Goal: Task Accomplishment & Management: Use online tool/utility

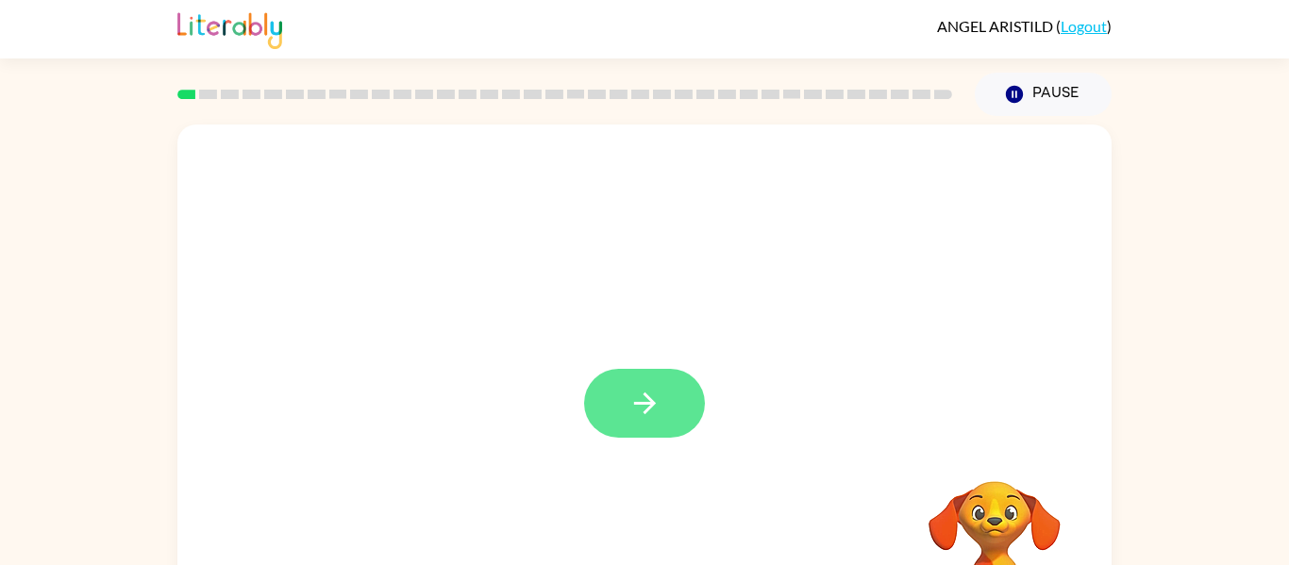
click at [656, 399] on icon "button" at bounding box center [645, 403] width 33 height 33
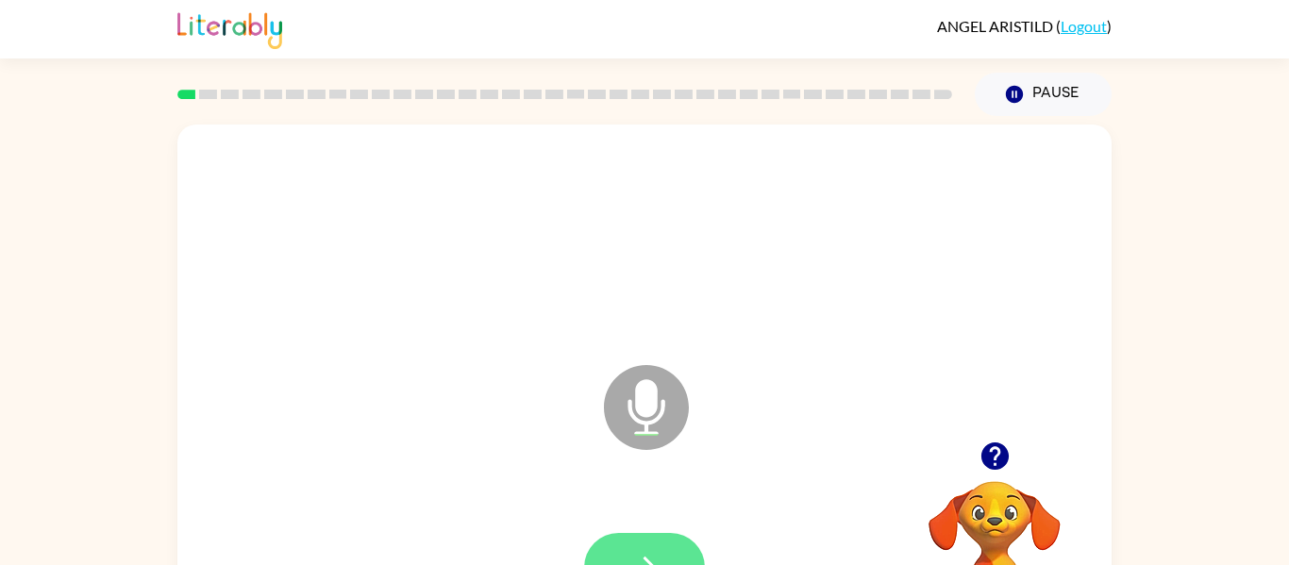
click at [623, 544] on button "button" at bounding box center [644, 567] width 121 height 69
click at [626, 550] on button "button" at bounding box center [644, 567] width 121 height 69
click at [629, 560] on icon "button" at bounding box center [645, 567] width 33 height 33
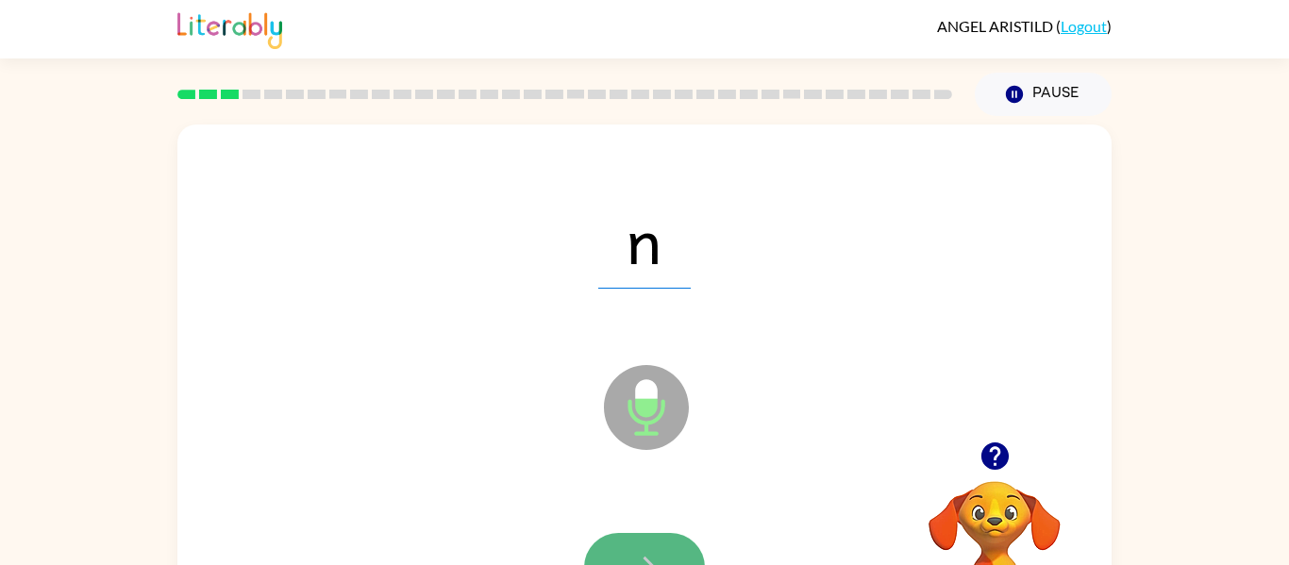
click at [630, 547] on button "button" at bounding box center [644, 567] width 121 height 69
click at [647, 554] on icon "button" at bounding box center [645, 567] width 33 height 33
click at [617, 552] on button "button" at bounding box center [644, 567] width 121 height 69
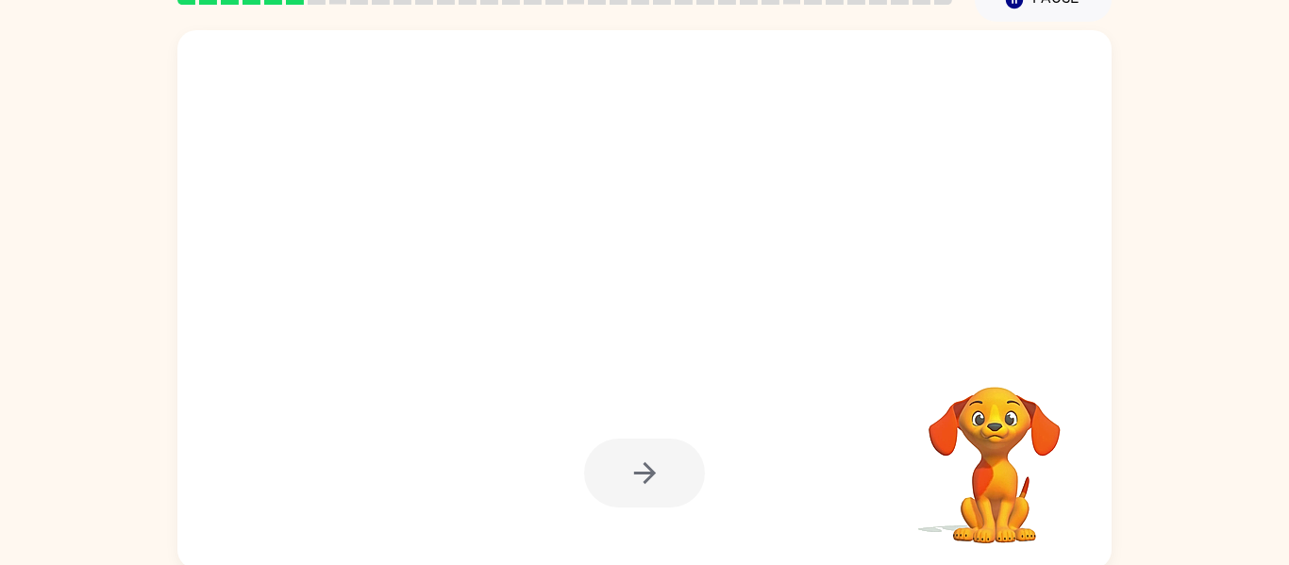
scroll to position [85, 0]
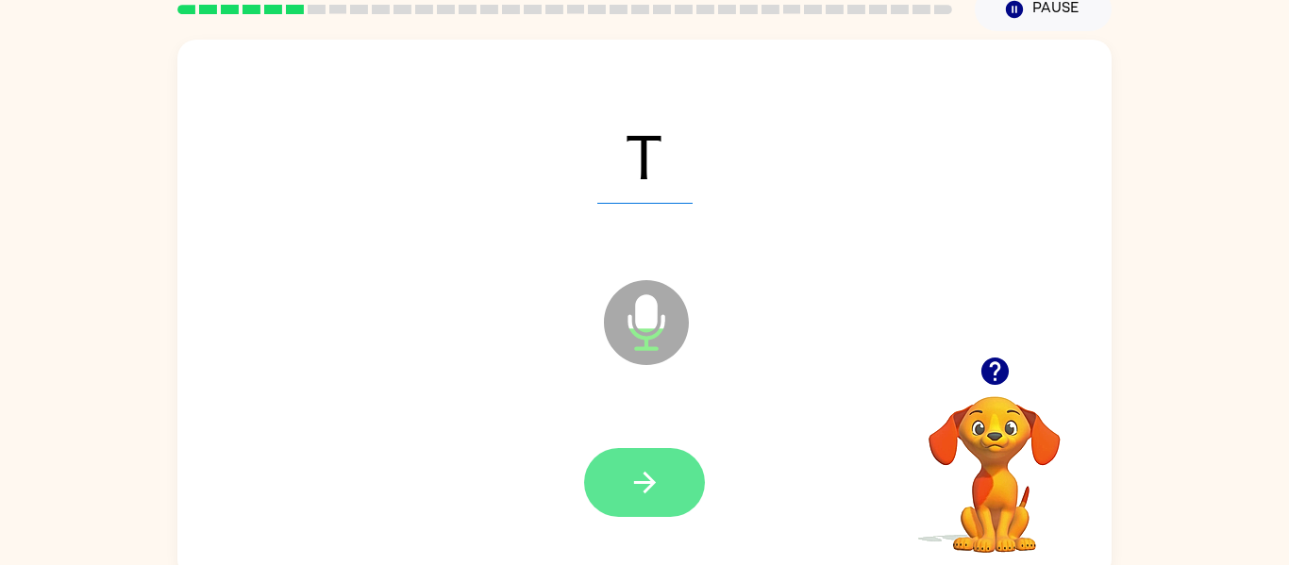
click at [614, 490] on button "button" at bounding box center [644, 482] width 121 height 69
click at [629, 484] on icon "button" at bounding box center [645, 482] width 33 height 33
click at [641, 480] on icon "button" at bounding box center [645, 482] width 33 height 33
click at [630, 488] on icon "button" at bounding box center [645, 482] width 33 height 33
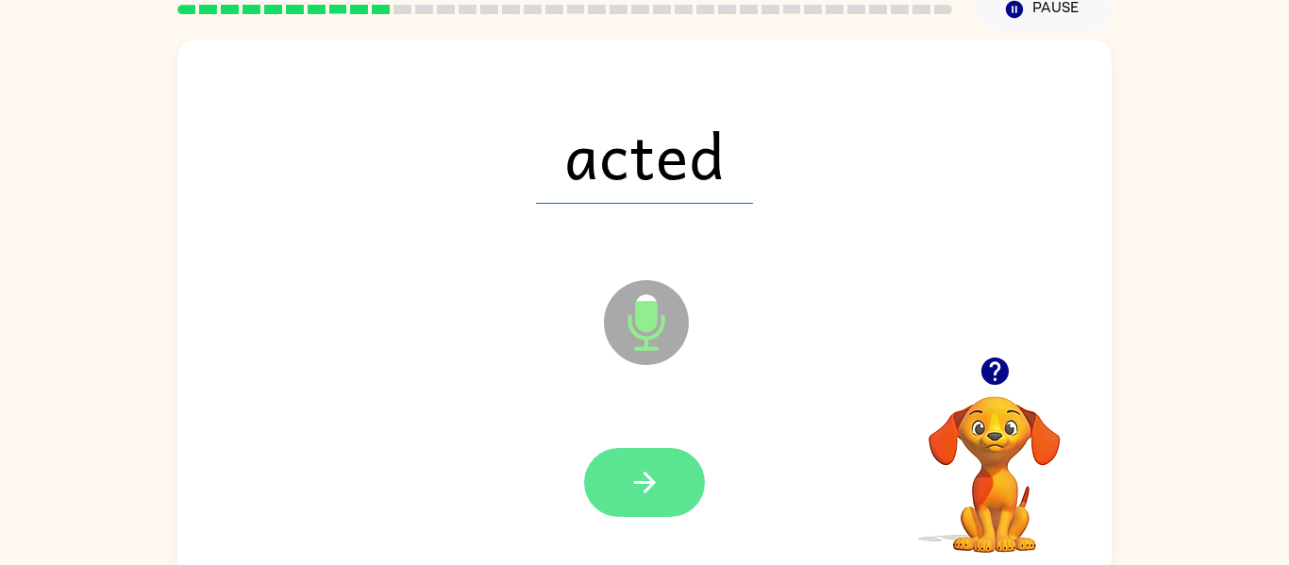
click at [634, 467] on icon "button" at bounding box center [645, 482] width 33 height 33
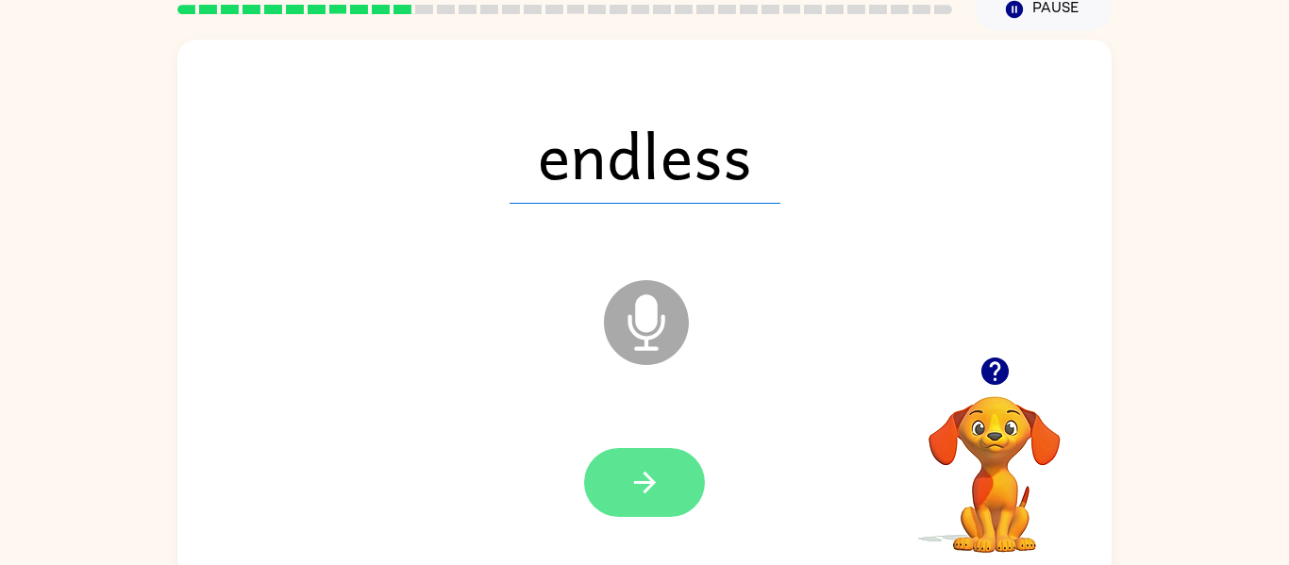
click at [631, 487] on icon "button" at bounding box center [645, 482] width 33 height 33
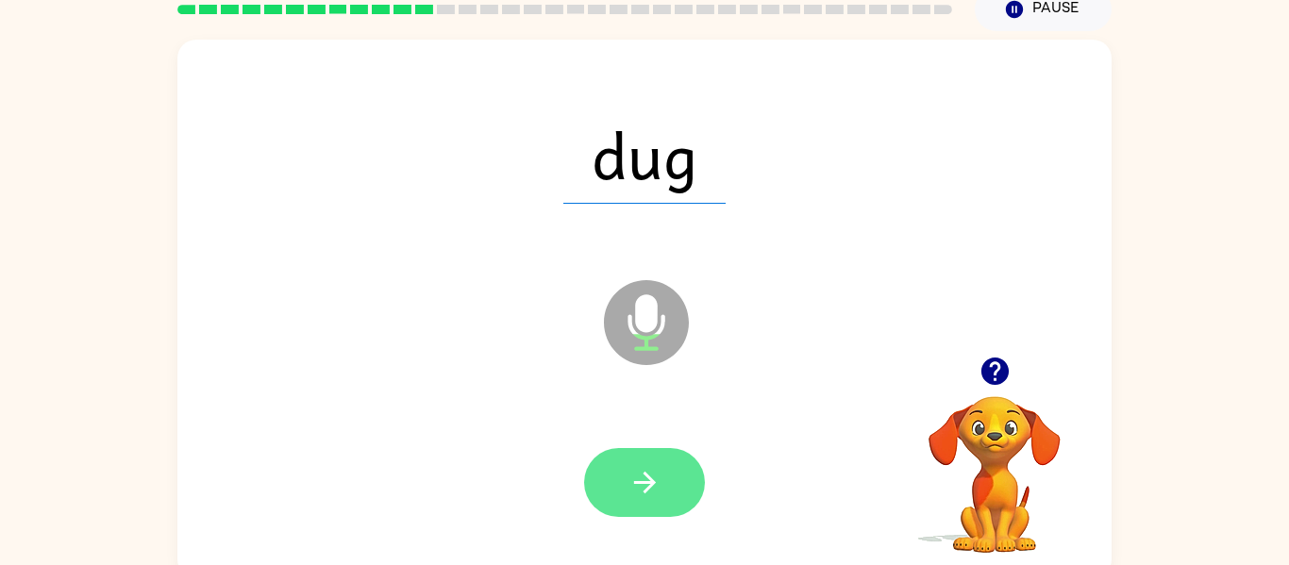
click at [622, 497] on button "button" at bounding box center [644, 482] width 121 height 69
click at [621, 498] on div at bounding box center [644, 482] width 121 height 69
click at [616, 482] on button "button" at bounding box center [644, 482] width 121 height 69
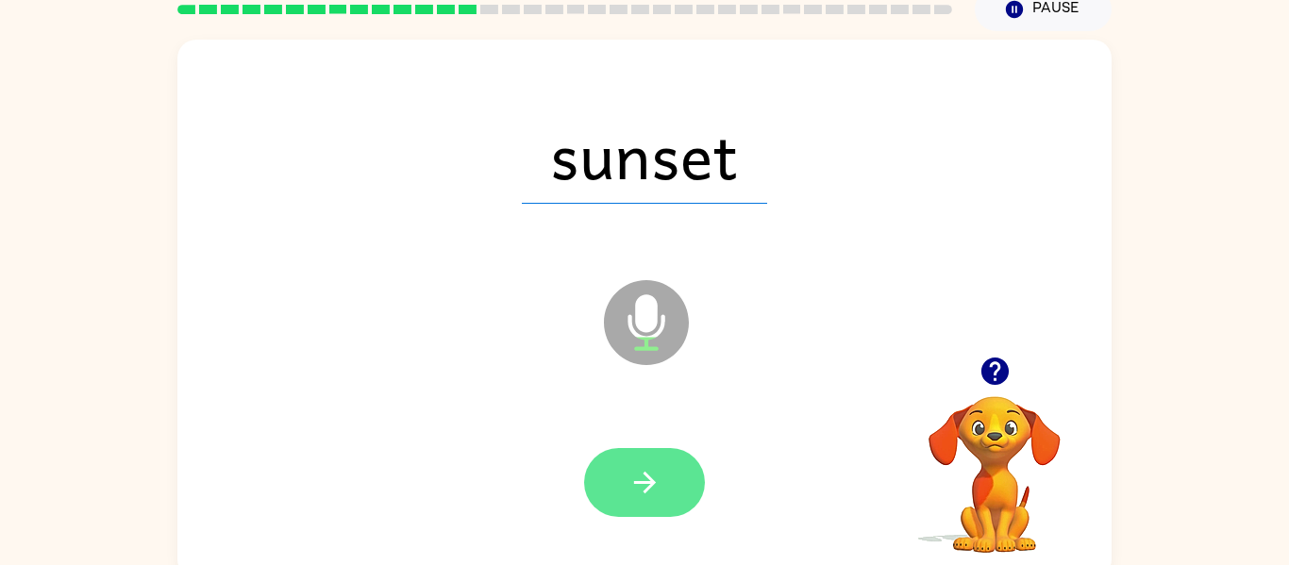
click at [633, 503] on button "button" at bounding box center [644, 482] width 121 height 69
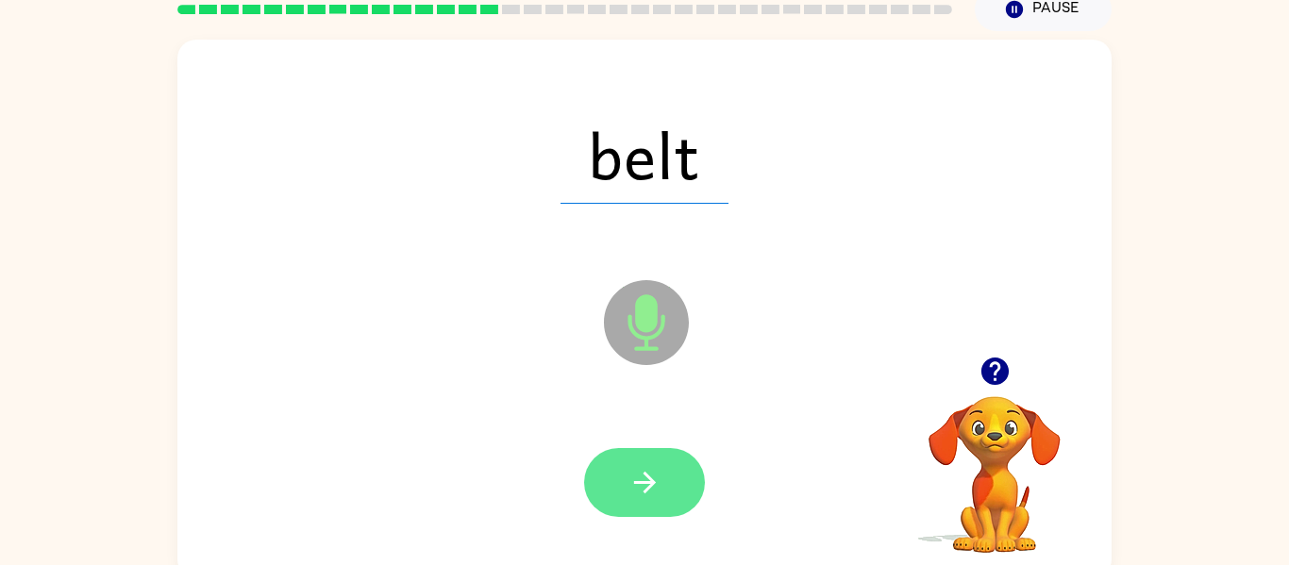
click at [622, 469] on button "button" at bounding box center [644, 482] width 121 height 69
click at [610, 461] on button "button" at bounding box center [644, 482] width 121 height 69
click at [634, 466] on icon "button" at bounding box center [645, 482] width 33 height 33
click at [632, 470] on icon "button" at bounding box center [645, 482] width 33 height 33
click at [631, 486] on icon "button" at bounding box center [645, 482] width 33 height 33
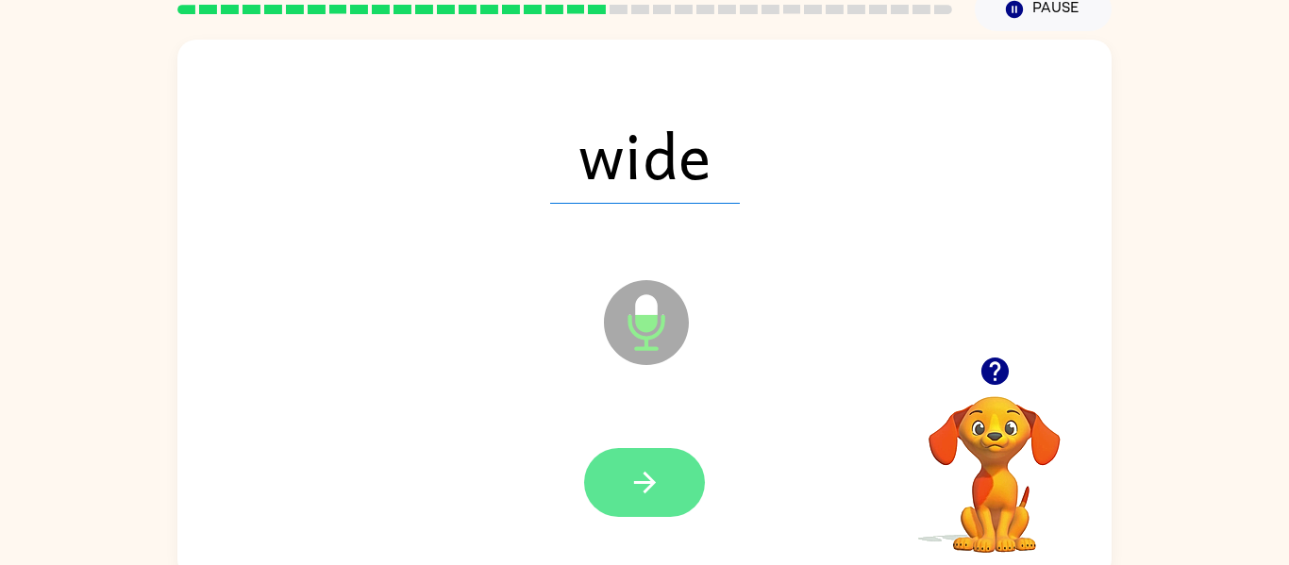
click at [629, 478] on icon "button" at bounding box center [645, 482] width 33 height 33
click at [635, 483] on icon "button" at bounding box center [644, 483] width 22 height 22
click at [630, 482] on icon "button" at bounding box center [645, 482] width 33 height 33
click at [644, 483] on icon "button" at bounding box center [644, 483] width 22 height 22
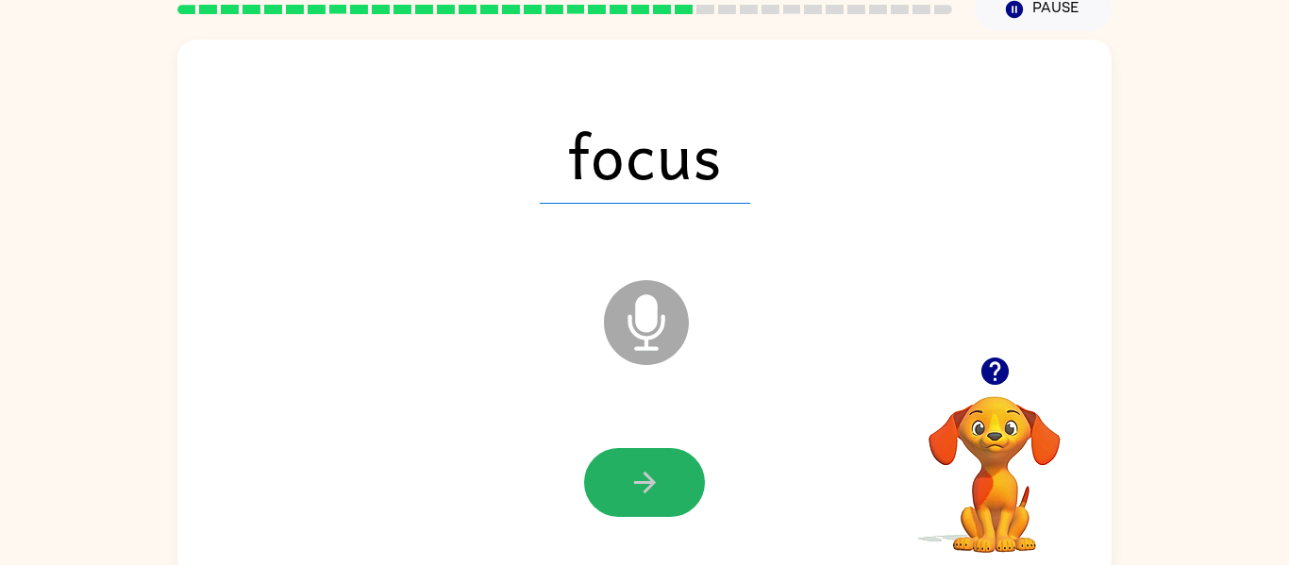
scroll to position [79, 0]
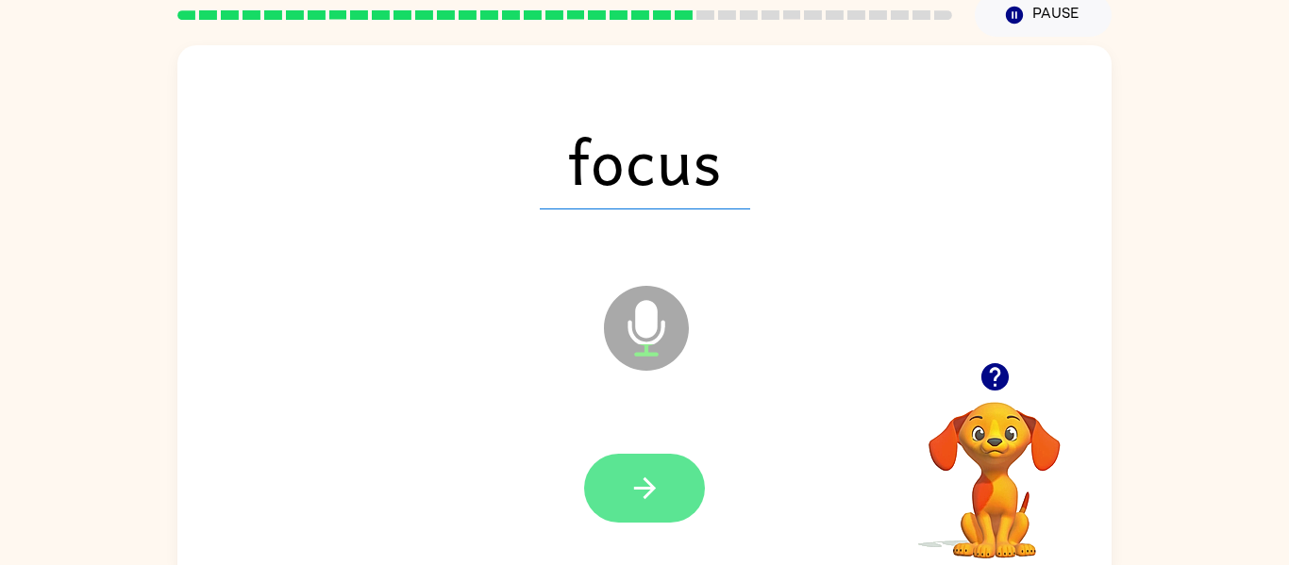
click at [607, 496] on button "button" at bounding box center [644, 488] width 121 height 69
click at [633, 500] on icon "button" at bounding box center [645, 488] width 33 height 33
click at [613, 498] on button "button" at bounding box center [644, 488] width 121 height 69
click at [631, 454] on button "button" at bounding box center [644, 488] width 121 height 69
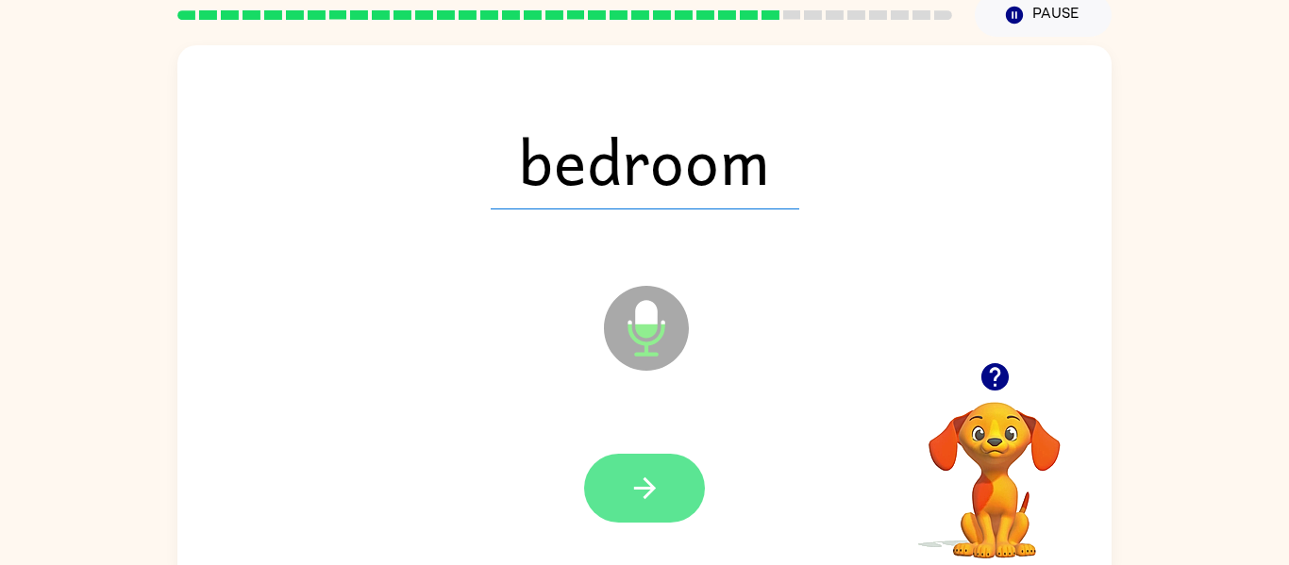
click at [653, 489] on icon "button" at bounding box center [644, 489] width 22 height 22
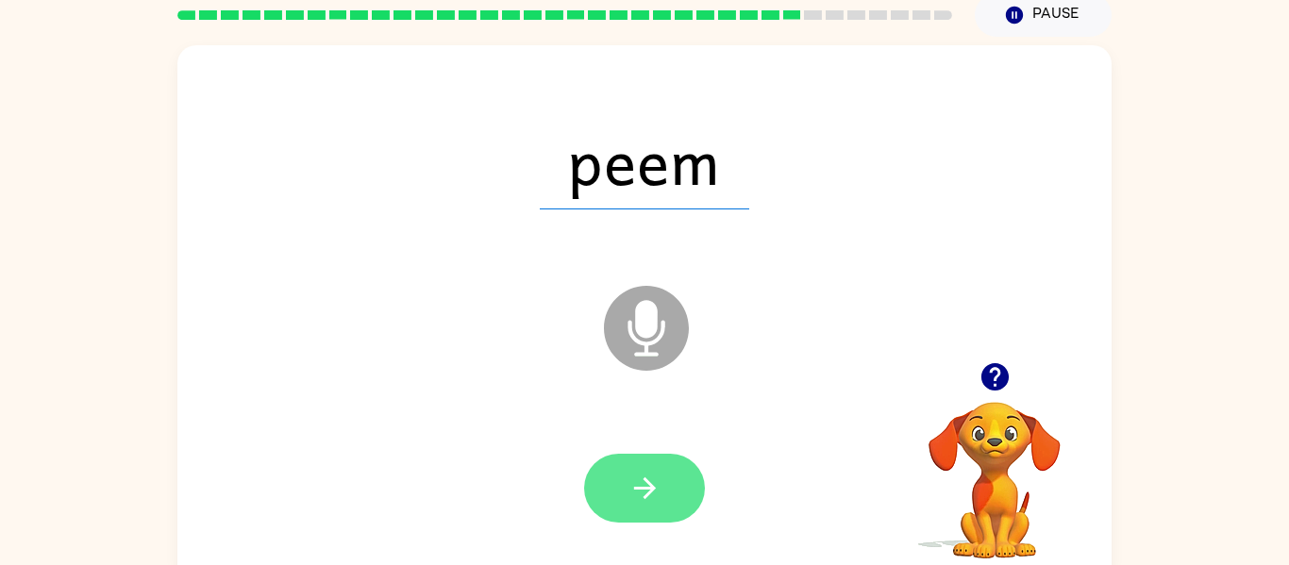
click at [631, 497] on icon "button" at bounding box center [645, 488] width 33 height 33
click at [623, 483] on button "button" at bounding box center [644, 488] width 121 height 69
click at [629, 477] on icon "button" at bounding box center [645, 488] width 33 height 33
click at [622, 496] on button "button" at bounding box center [644, 488] width 121 height 69
click at [625, 488] on button "button" at bounding box center [644, 488] width 121 height 69
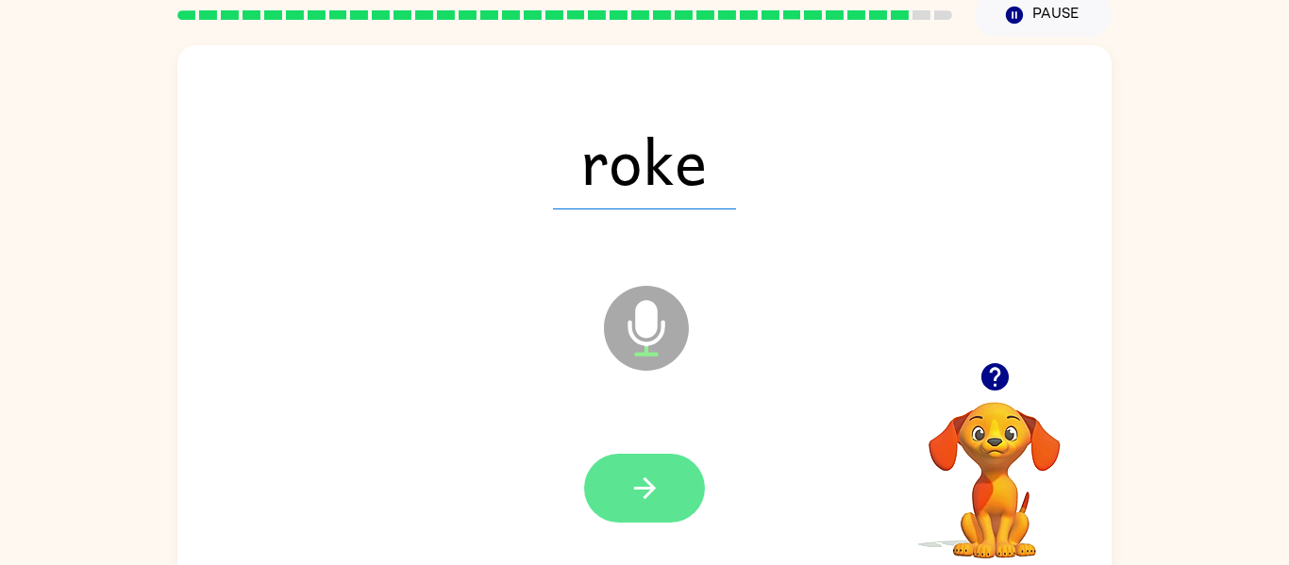
click at [629, 488] on icon "button" at bounding box center [645, 488] width 33 height 33
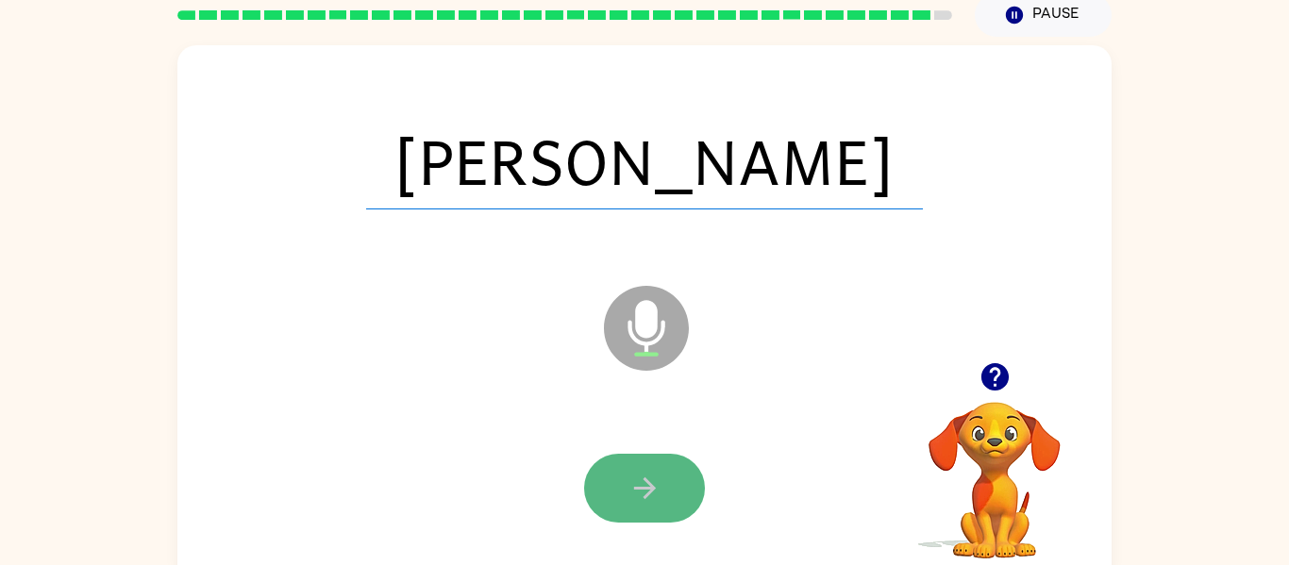
click at [631, 483] on icon "button" at bounding box center [645, 488] width 33 height 33
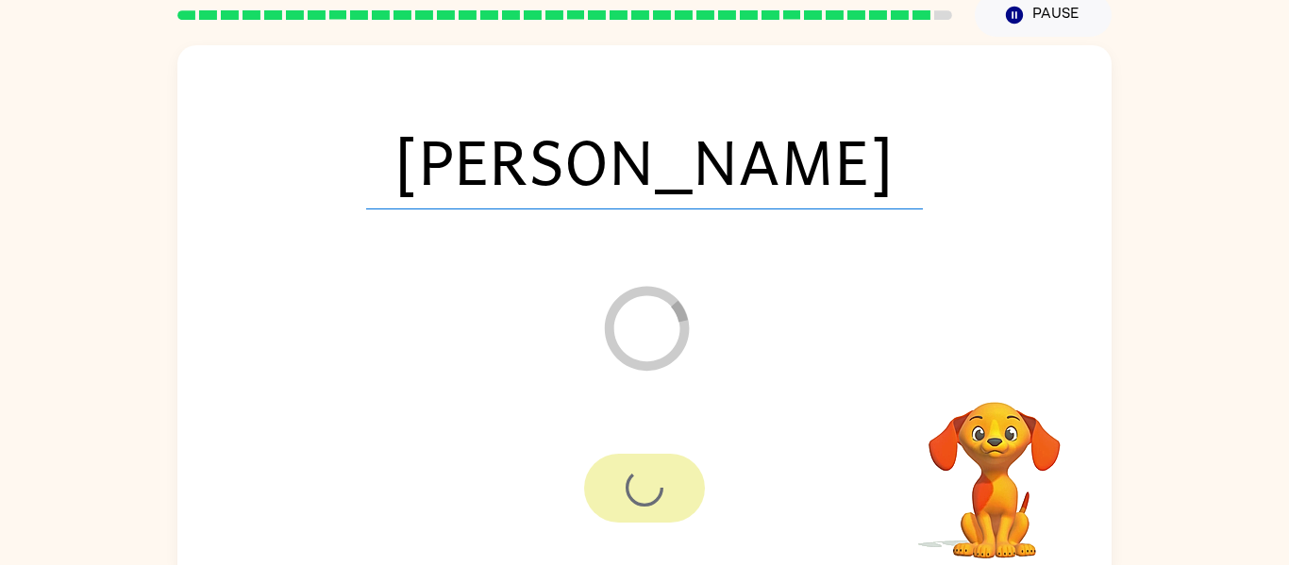
scroll to position [62, 0]
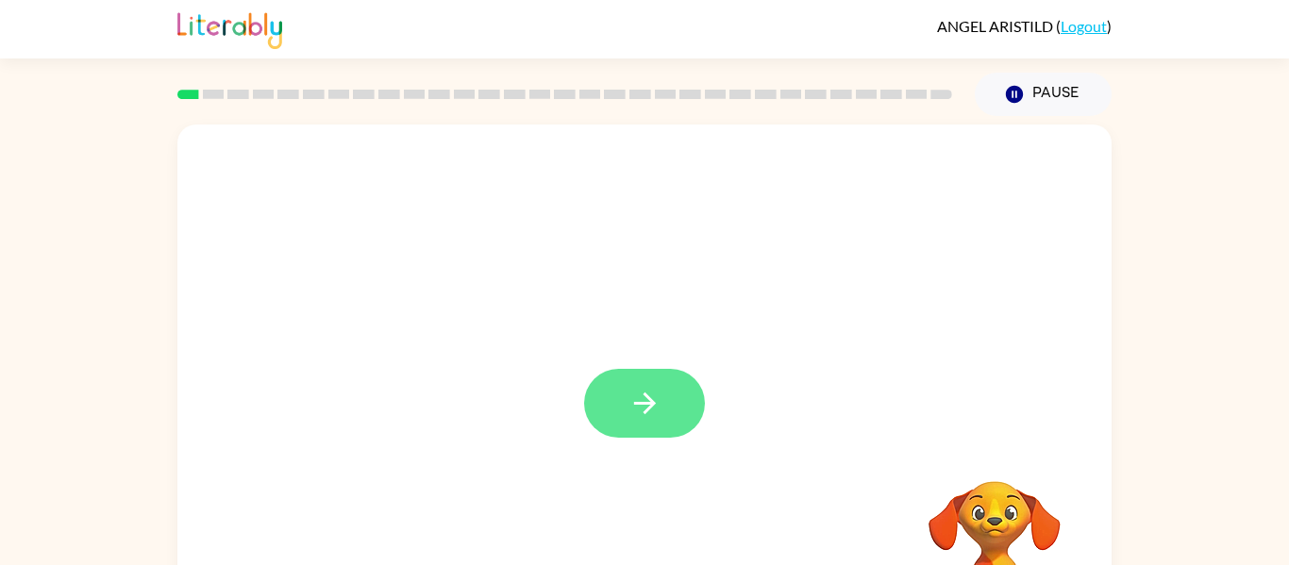
click at [624, 417] on button "button" at bounding box center [644, 403] width 121 height 69
click at [676, 419] on button "button" at bounding box center [644, 403] width 121 height 69
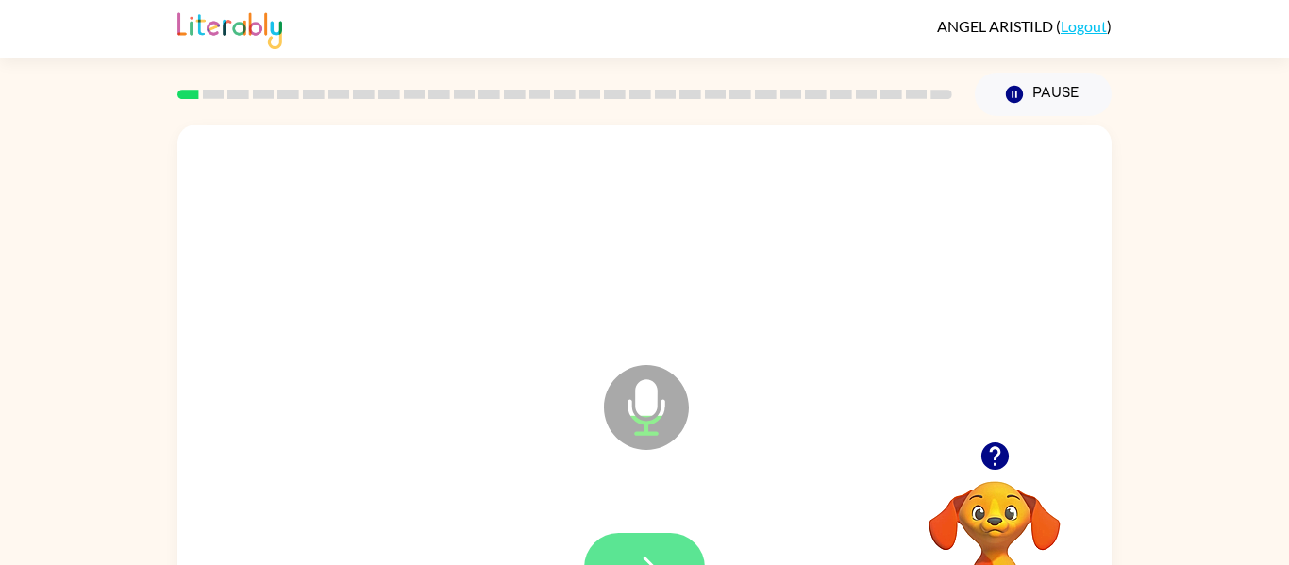
click at [661, 556] on icon "button" at bounding box center [645, 567] width 33 height 33
click at [668, 553] on button "button" at bounding box center [644, 567] width 121 height 69
click at [665, 535] on button "button" at bounding box center [644, 567] width 121 height 69
click at [659, 536] on button "button" at bounding box center [644, 567] width 121 height 69
click at [671, 558] on button "button" at bounding box center [644, 567] width 121 height 69
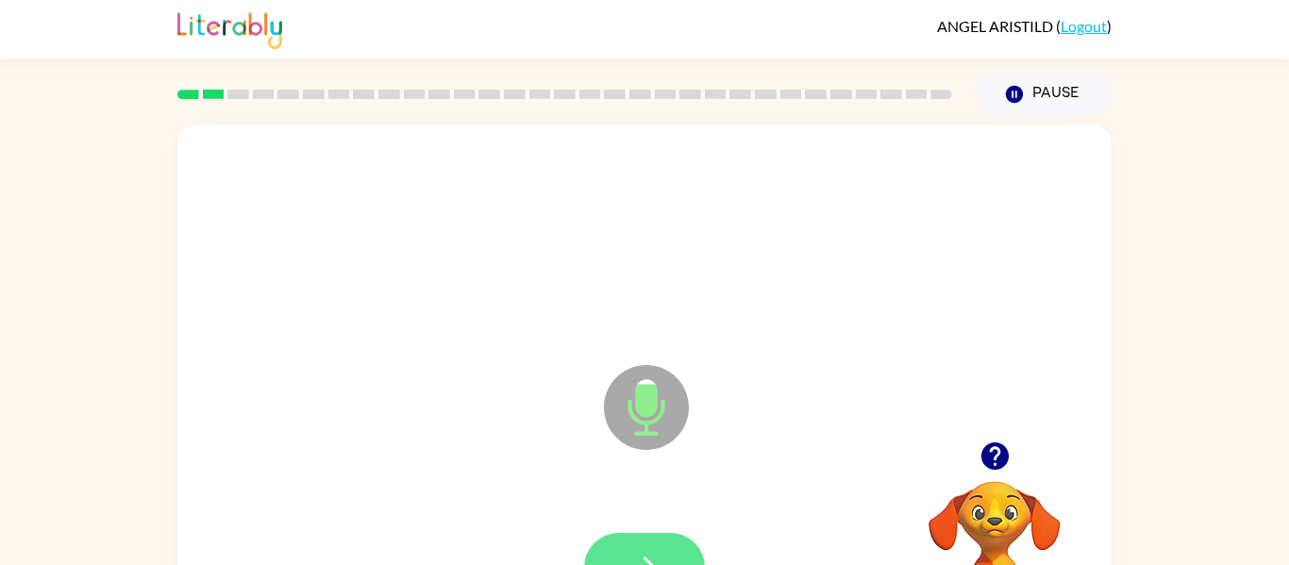
click at [665, 557] on button "button" at bounding box center [644, 567] width 121 height 69
click at [687, 555] on button "button" at bounding box center [644, 567] width 121 height 69
click at [668, 549] on button "button" at bounding box center [644, 567] width 121 height 69
click at [655, 554] on icon "button" at bounding box center [645, 567] width 33 height 33
click at [690, 561] on button "button" at bounding box center [644, 567] width 121 height 69
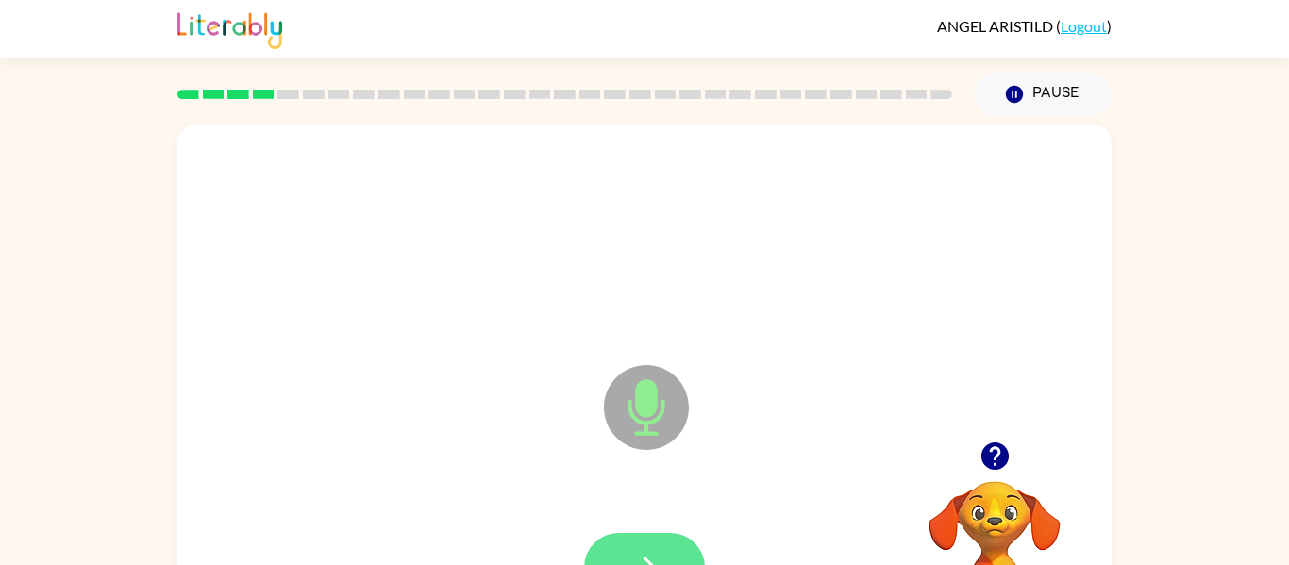
click at [665, 562] on button "button" at bounding box center [644, 567] width 121 height 69
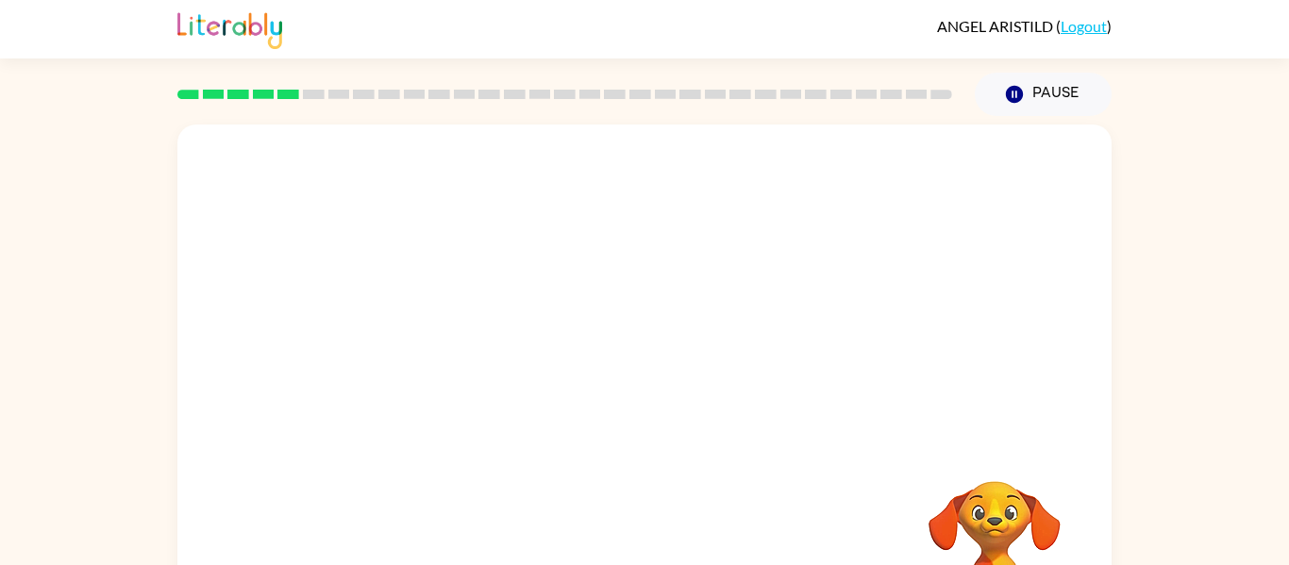
click at [684, 517] on div at bounding box center [644, 568] width 897 height 155
click at [689, 515] on div at bounding box center [644, 568] width 897 height 155
click at [682, 520] on div at bounding box center [644, 568] width 897 height 155
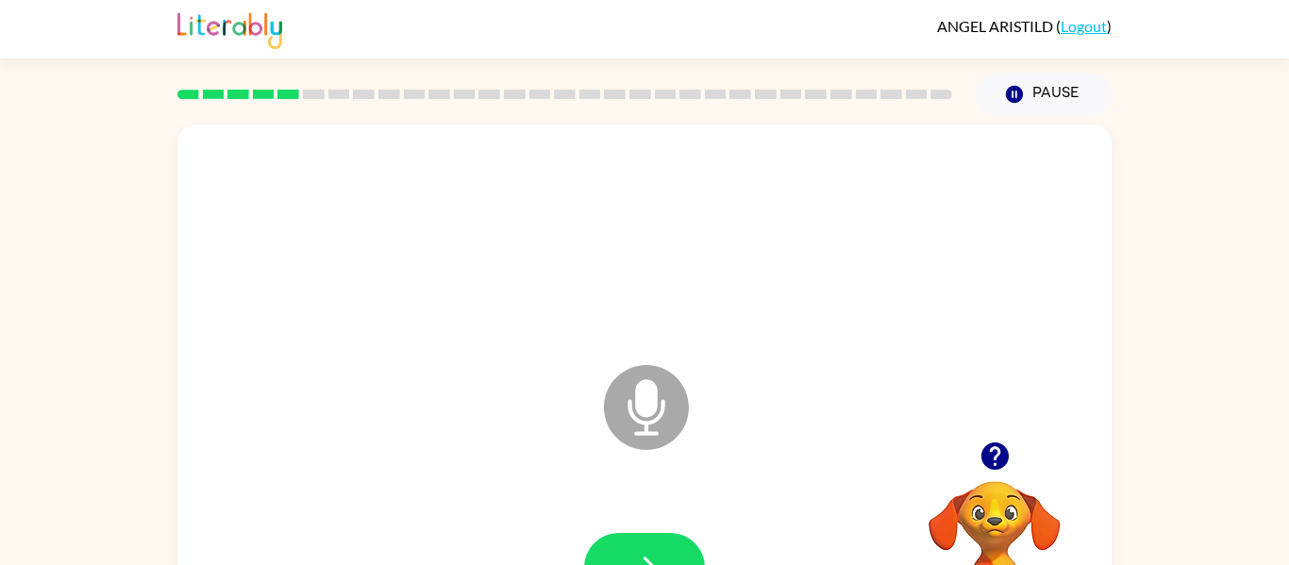
click at [687, 505] on div at bounding box center [644, 568] width 897 height 155
click at [690, 534] on div at bounding box center [644, 567] width 121 height 69
click at [691, 546] on button "button" at bounding box center [644, 567] width 121 height 69
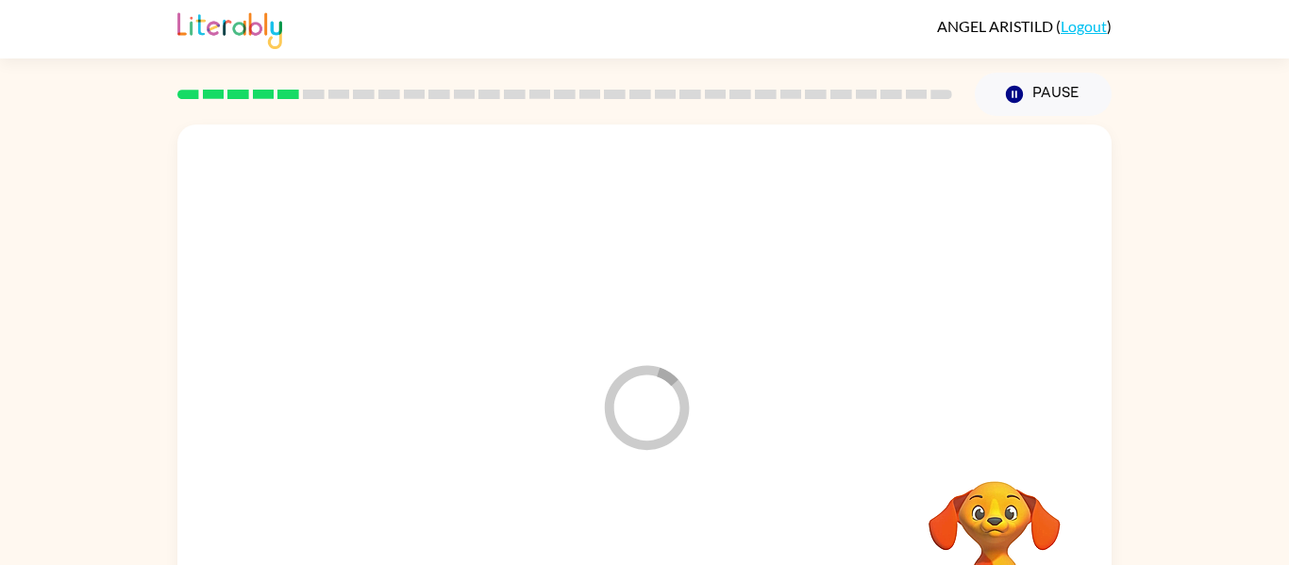
click at [691, 560] on div at bounding box center [644, 568] width 897 height 155
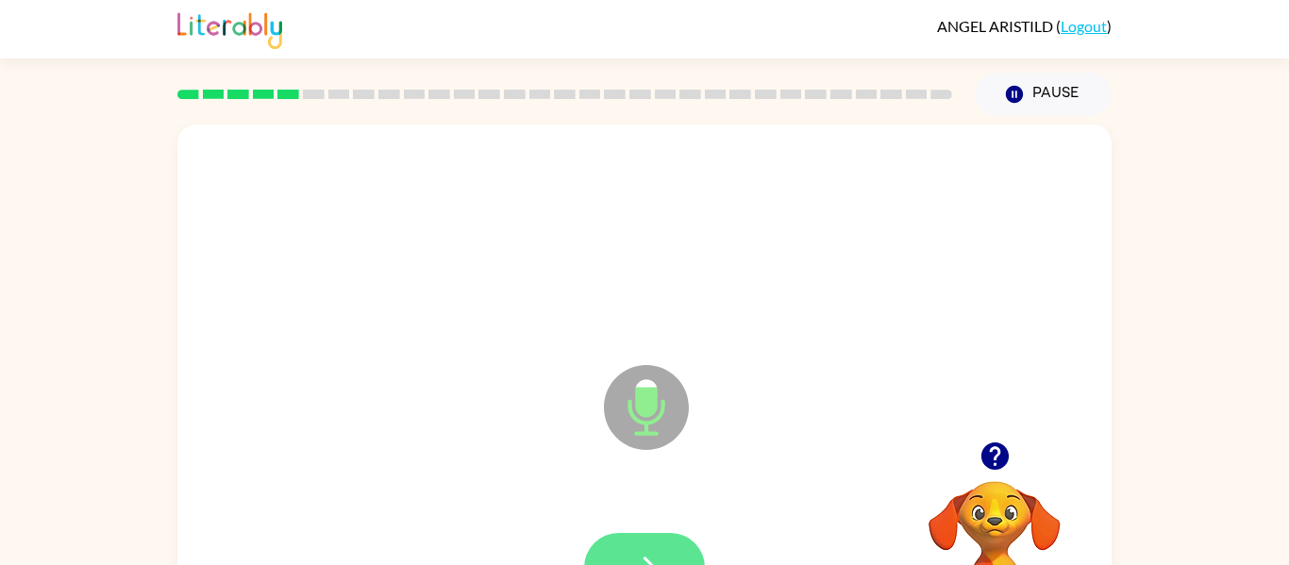
click at [675, 548] on button "button" at bounding box center [644, 567] width 121 height 69
click at [665, 545] on button "button" at bounding box center [644, 567] width 121 height 69
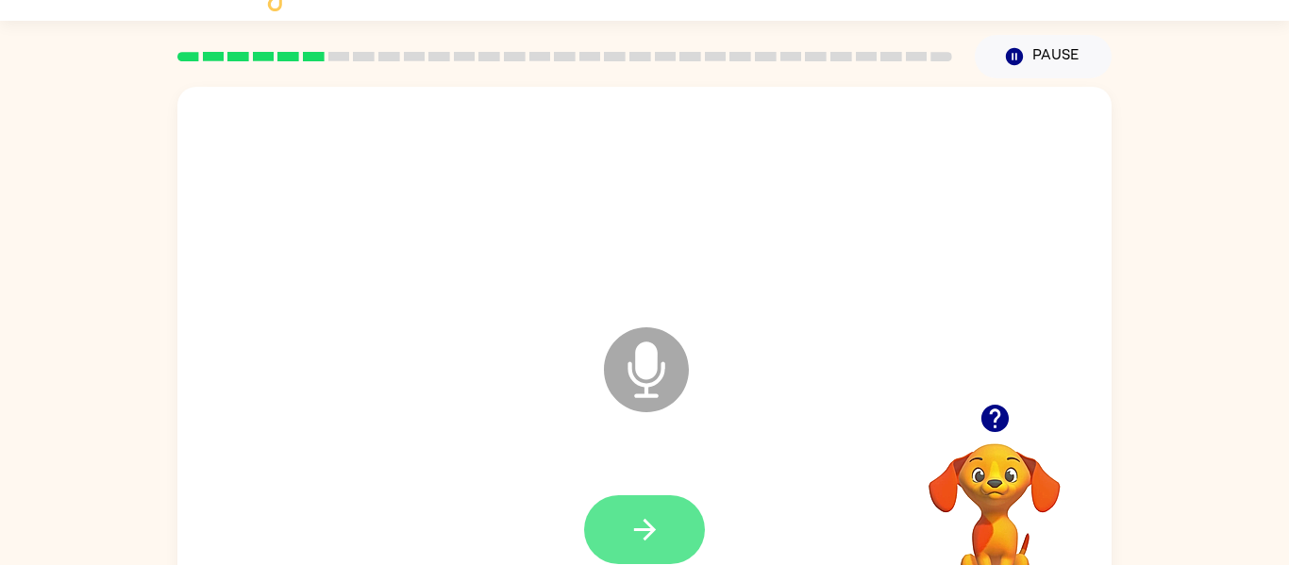
click at [655, 537] on icon "button" at bounding box center [645, 529] width 33 height 33
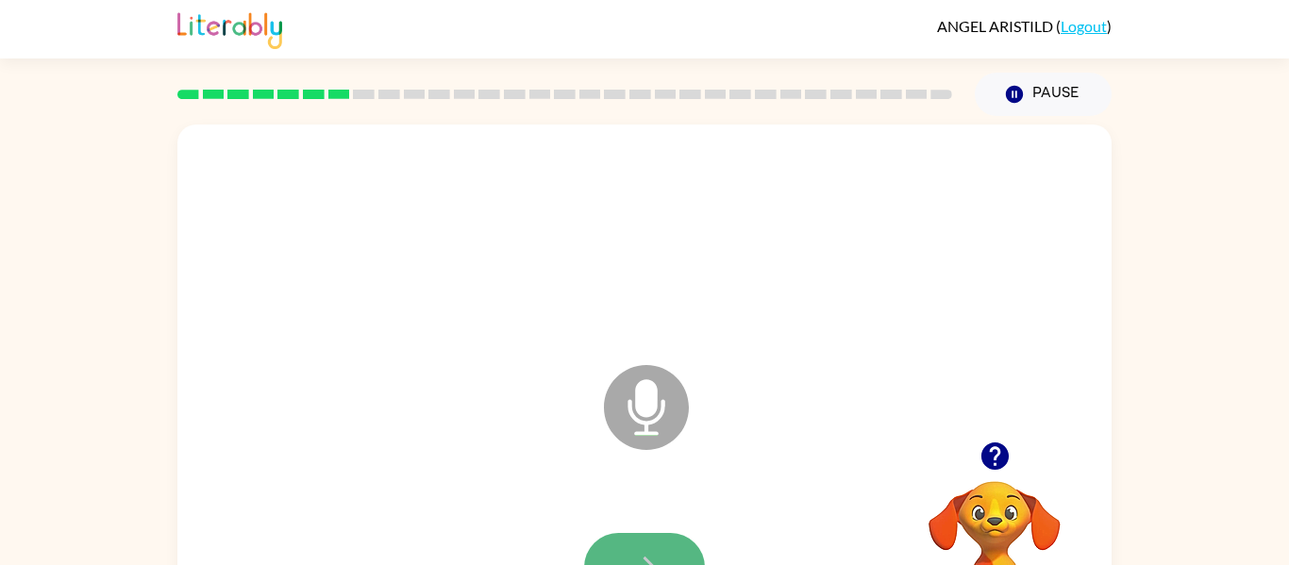
click at [685, 547] on button "button" at bounding box center [644, 567] width 121 height 69
click at [642, 551] on icon "button" at bounding box center [645, 567] width 33 height 33
click at [671, 563] on button "button" at bounding box center [644, 567] width 121 height 69
click at [679, 562] on button "button" at bounding box center [644, 567] width 121 height 69
click at [670, 559] on button "button" at bounding box center [644, 567] width 121 height 69
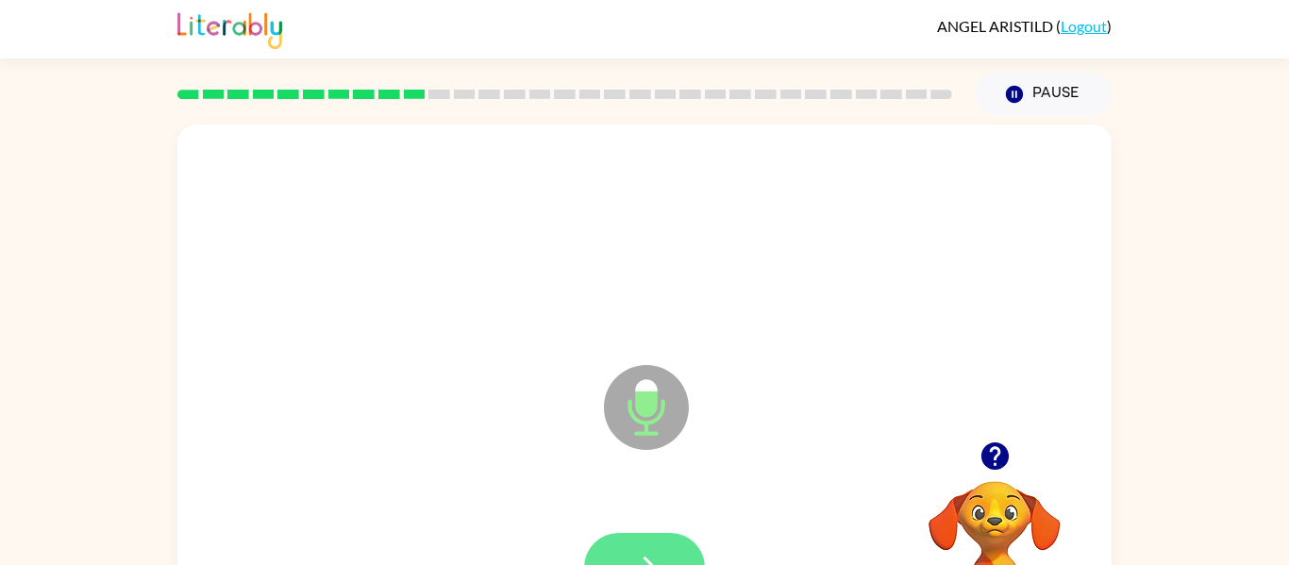
click at [683, 553] on button "button" at bounding box center [644, 567] width 121 height 69
click at [669, 551] on button "button" at bounding box center [644, 567] width 121 height 69
click at [677, 559] on button "button" at bounding box center [644, 567] width 121 height 69
click at [681, 554] on button "button" at bounding box center [644, 567] width 121 height 69
click at [667, 560] on button "button" at bounding box center [644, 567] width 121 height 69
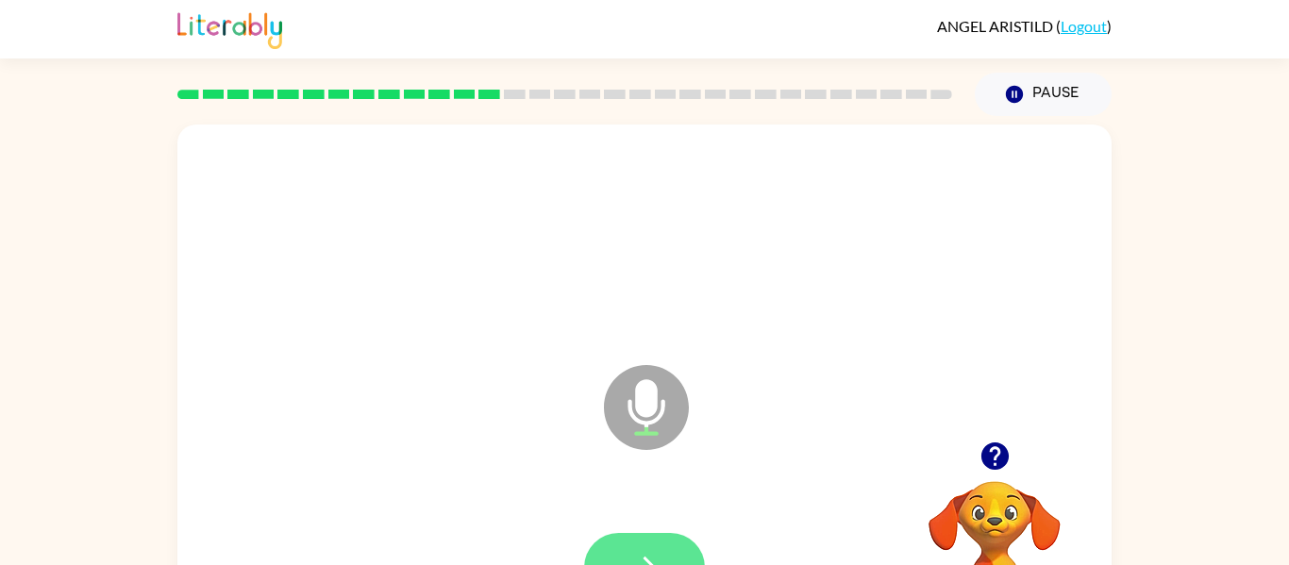
click at [673, 562] on button "button" at bounding box center [644, 567] width 121 height 69
click at [663, 557] on button "button" at bounding box center [644, 567] width 121 height 69
click at [682, 547] on button "button" at bounding box center [644, 567] width 121 height 69
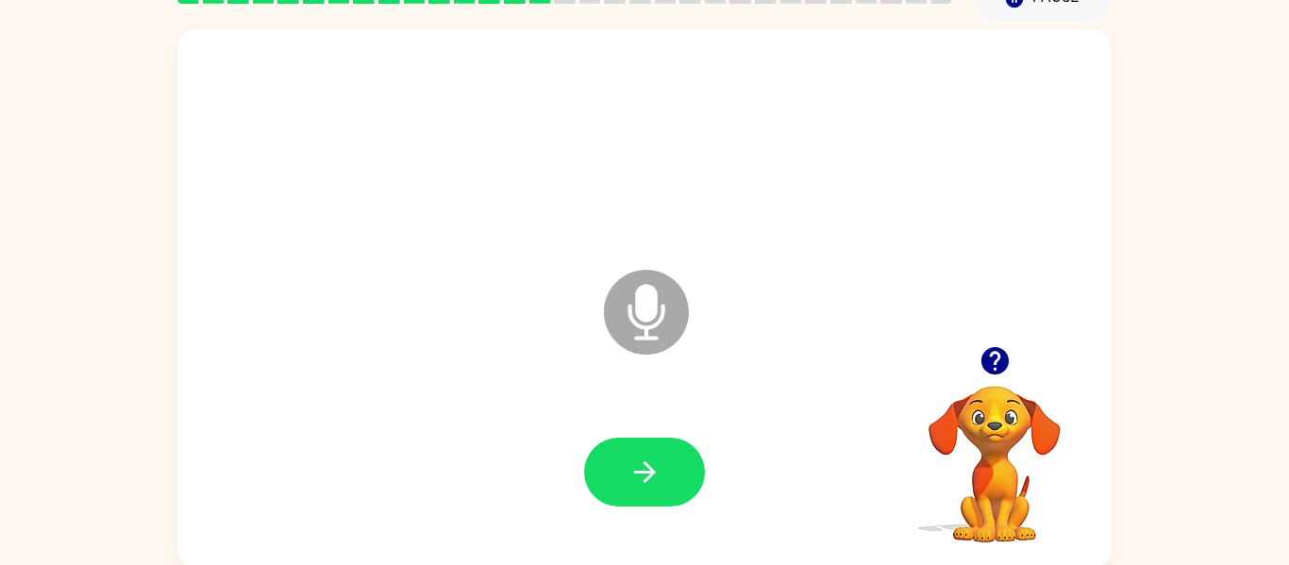
scroll to position [98, 0]
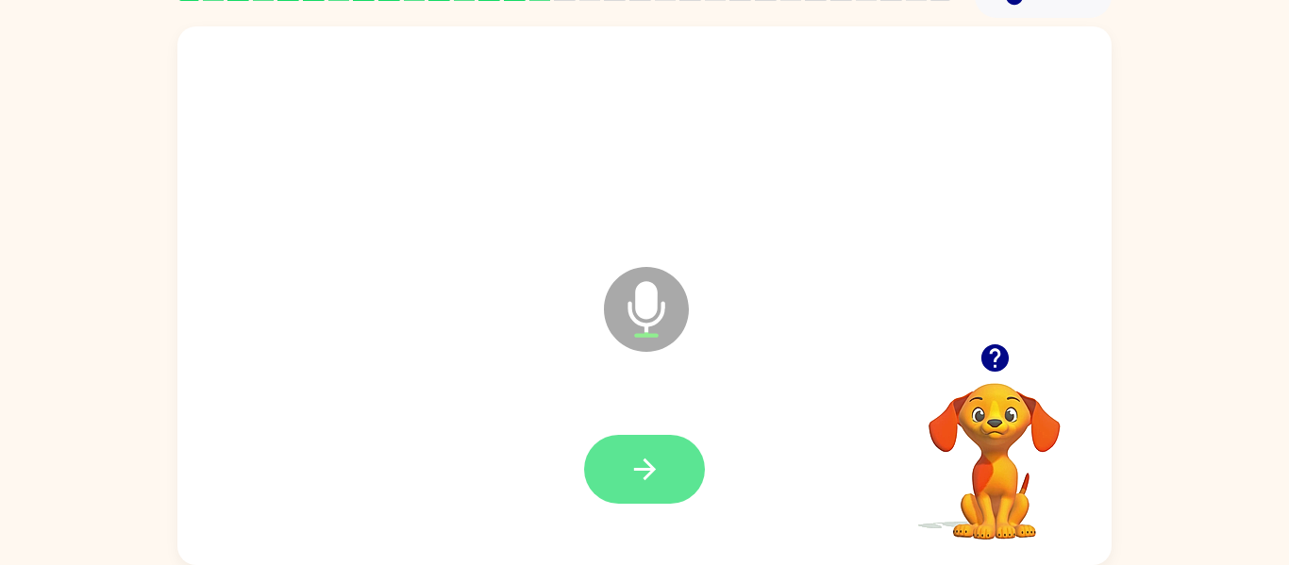
click at [672, 483] on button "button" at bounding box center [644, 469] width 121 height 69
click at [678, 485] on button "button" at bounding box center [644, 469] width 121 height 69
click at [636, 498] on button "button" at bounding box center [644, 469] width 121 height 69
click at [659, 482] on icon "button" at bounding box center [645, 469] width 33 height 33
click at [674, 462] on button "button" at bounding box center [644, 469] width 121 height 69
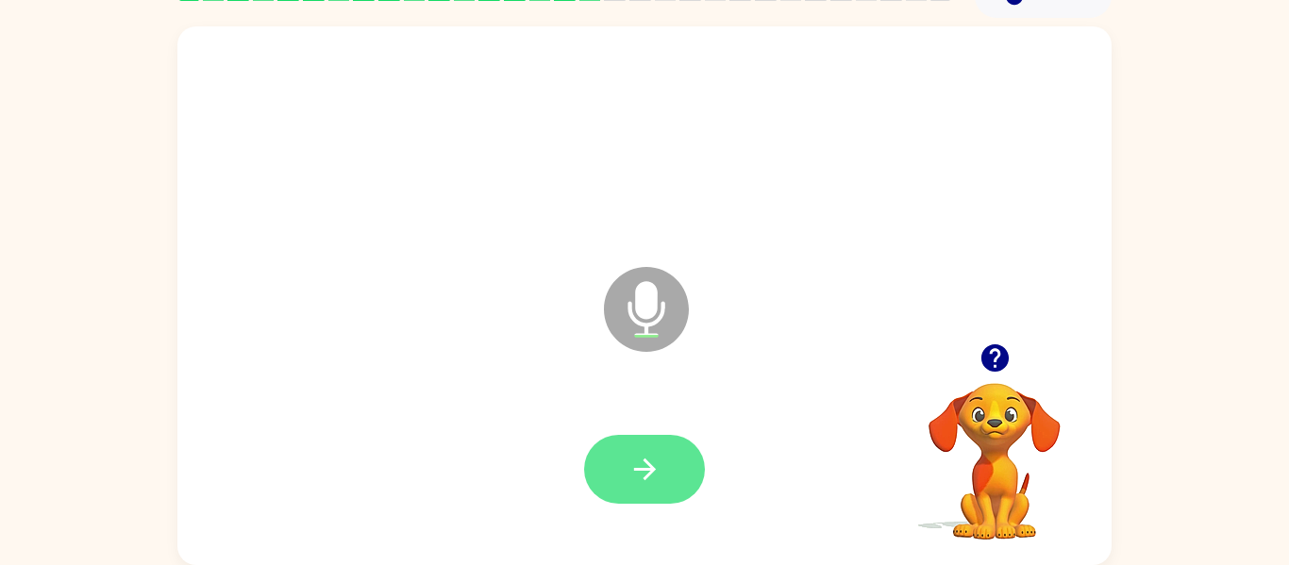
click at [649, 497] on button "button" at bounding box center [644, 469] width 121 height 69
click at [645, 485] on icon "button" at bounding box center [645, 469] width 33 height 33
click at [652, 485] on icon "button" at bounding box center [645, 469] width 33 height 33
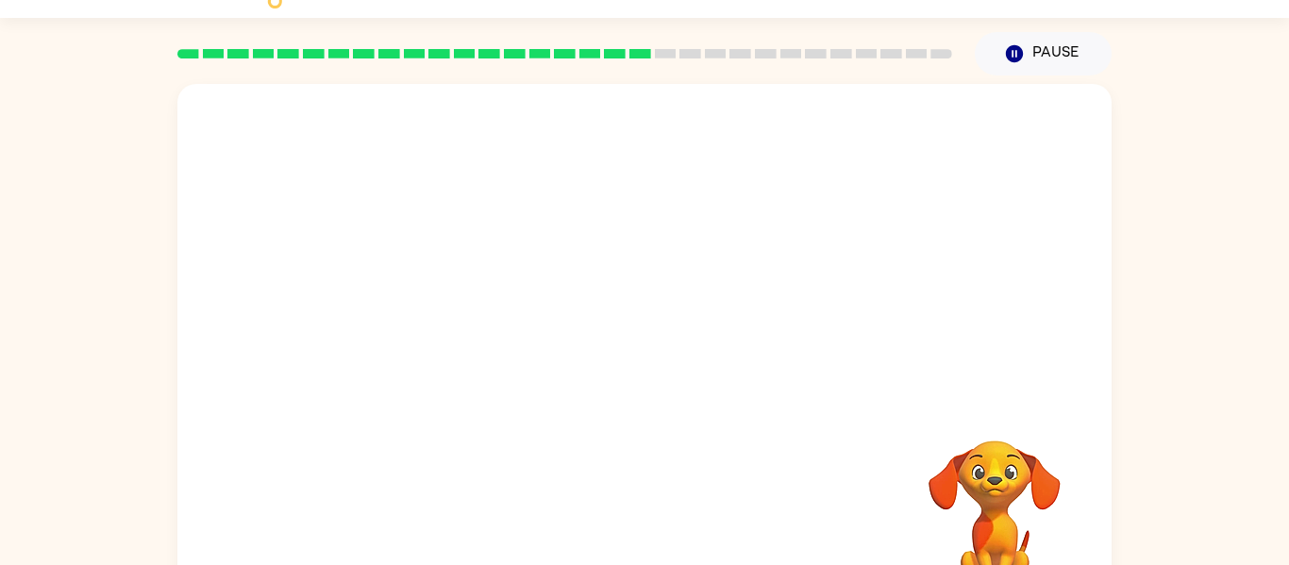
scroll to position [11, 0]
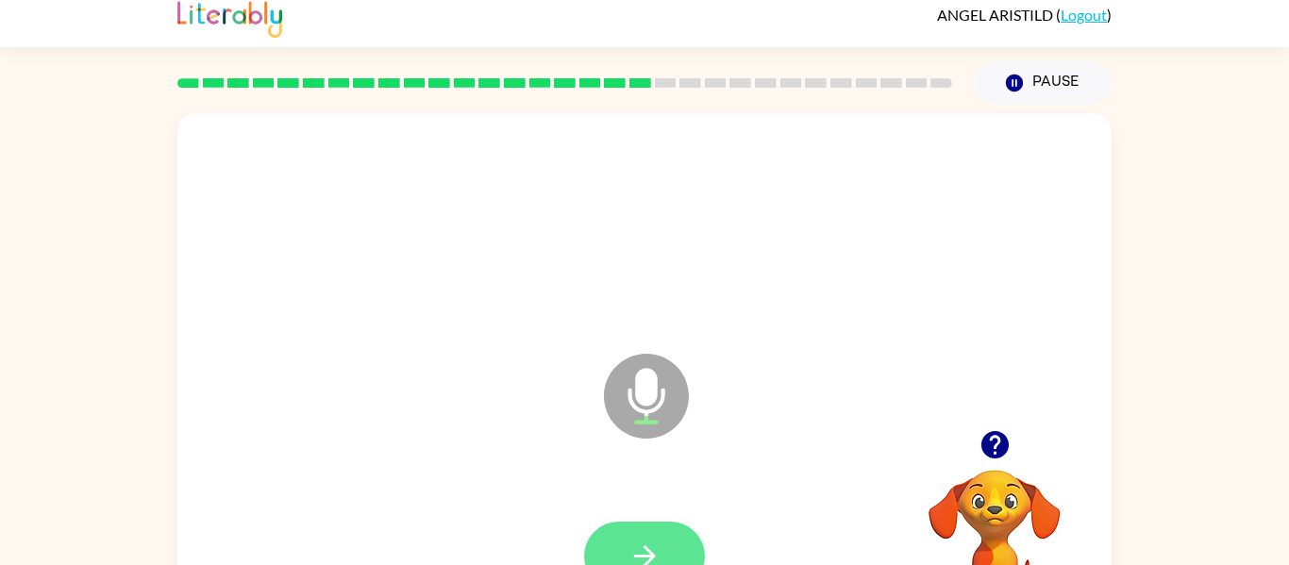
click at [657, 545] on icon "button" at bounding box center [645, 556] width 33 height 33
click at [659, 536] on button "button" at bounding box center [644, 556] width 121 height 69
click at [680, 537] on button "button" at bounding box center [644, 556] width 121 height 69
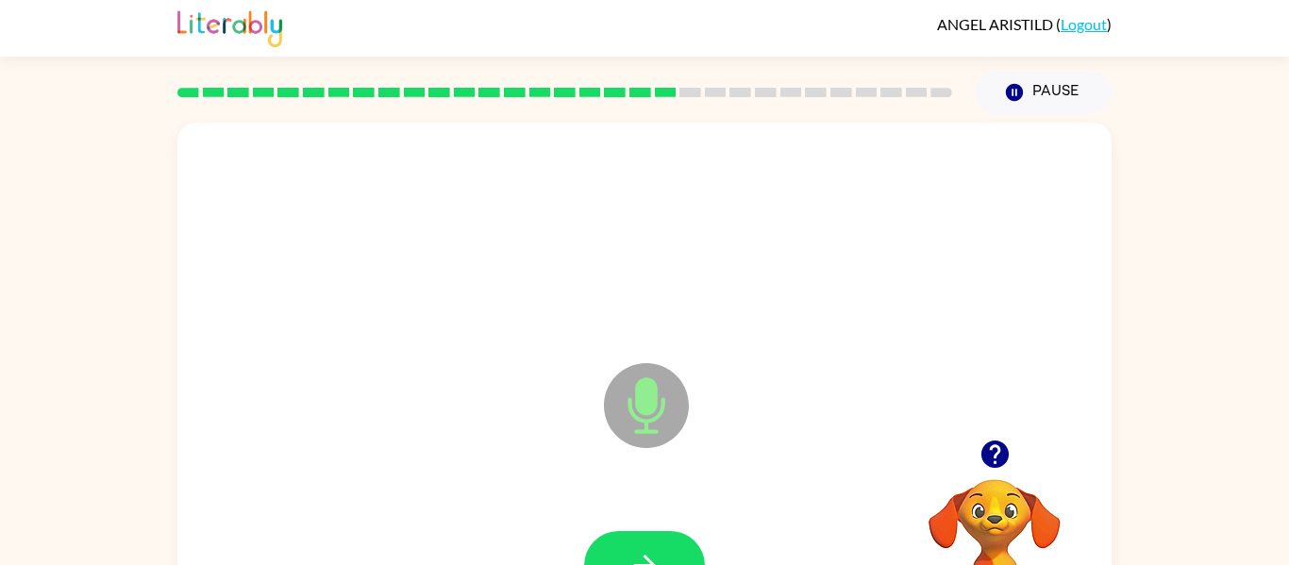
scroll to position [0, 0]
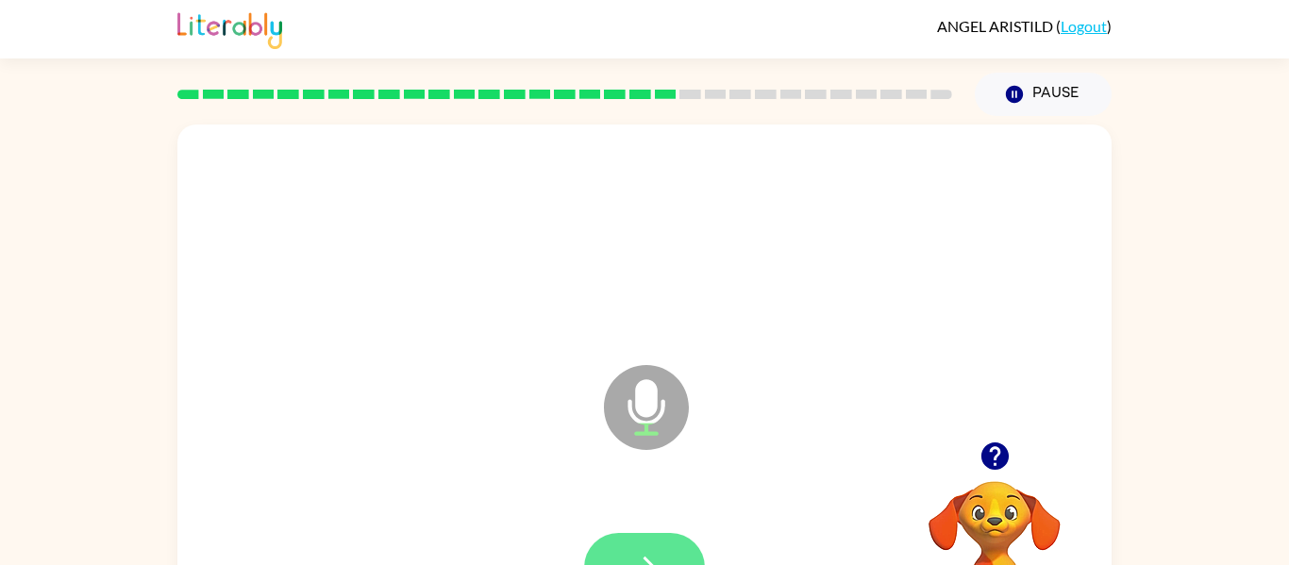
click at [672, 560] on button "button" at bounding box center [644, 567] width 121 height 69
click at [674, 546] on button "button" at bounding box center [644, 567] width 121 height 69
click at [645, 533] on button "button" at bounding box center [644, 567] width 121 height 69
click at [683, 563] on button "button" at bounding box center [644, 567] width 121 height 69
click at [664, 557] on button "button" at bounding box center [644, 567] width 121 height 69
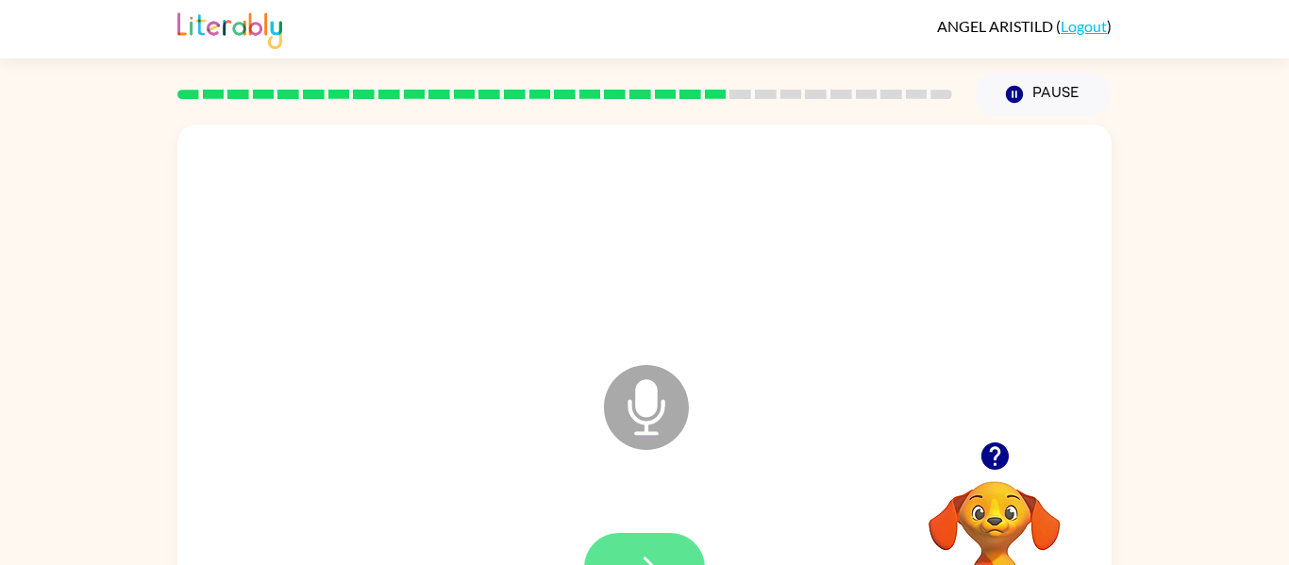
click at [669, 556] on button "button" at bounding box center [644, 567] width 121 height 69
click at [681, 553] on button "button" at bounding box center [644, 567] width 121 height 69
click at [672, 553] on button "button" at bounding box center [644, 567] width 121 height 69
click at [668, 563] on button "button" at bounding box center [644, 567] width 121 height 69
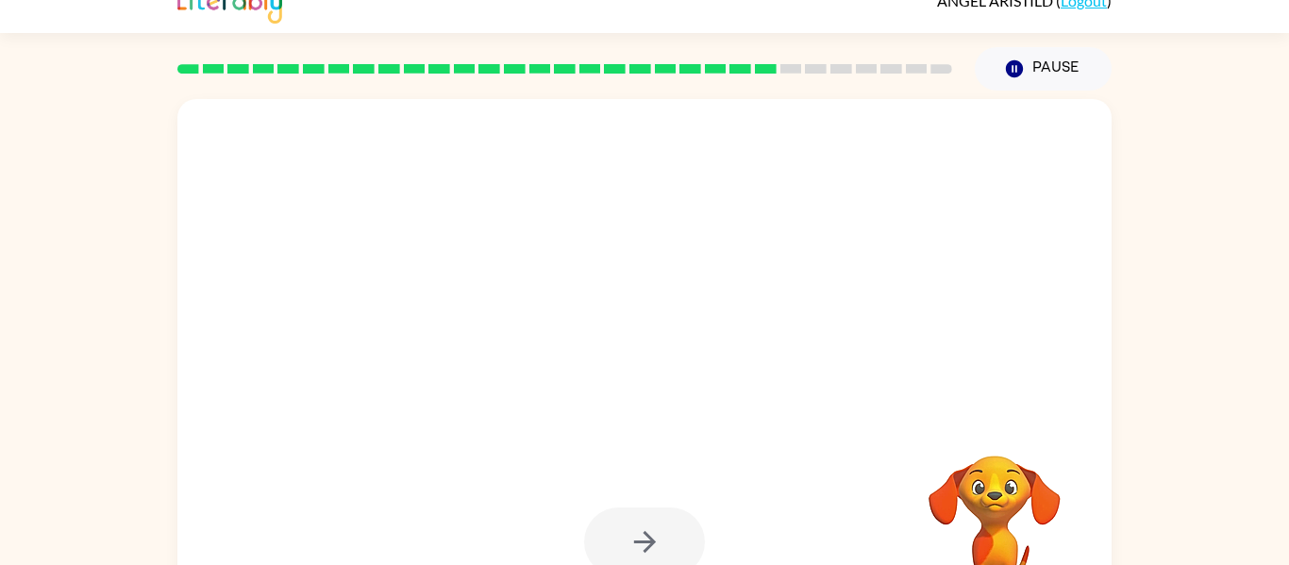
scroll to position [90, 0]
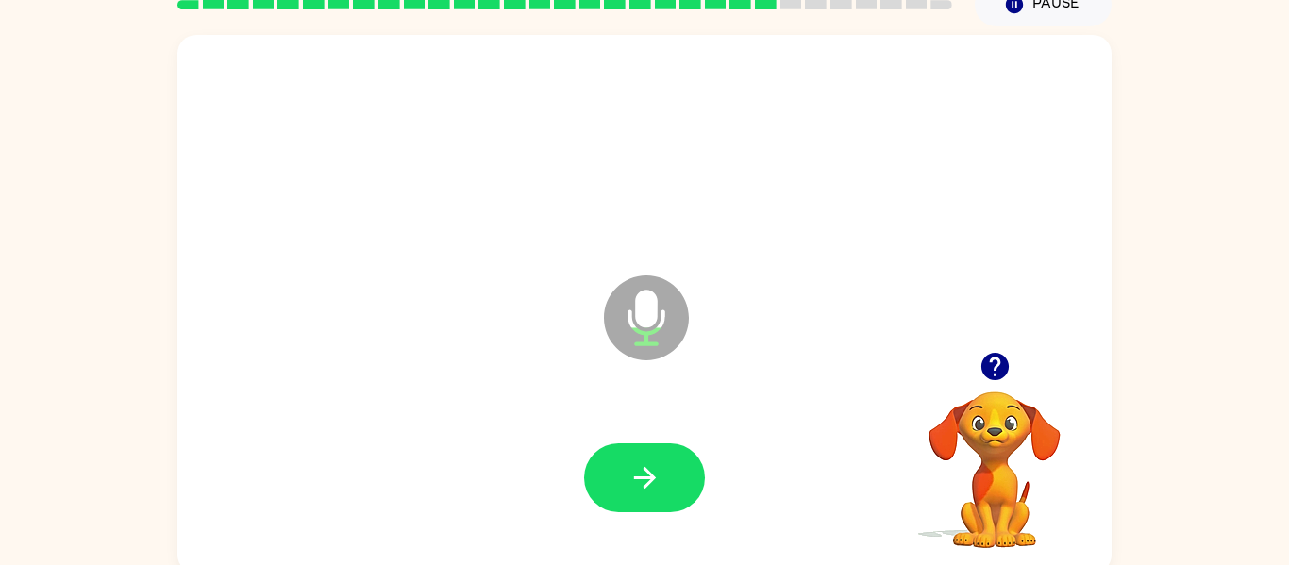
click at [660, 322] on icon at bounding box center [646, 318] width 85 height 85
click at [652, 497] on button "button" at bounding box center [644, 478] width 121 height 69
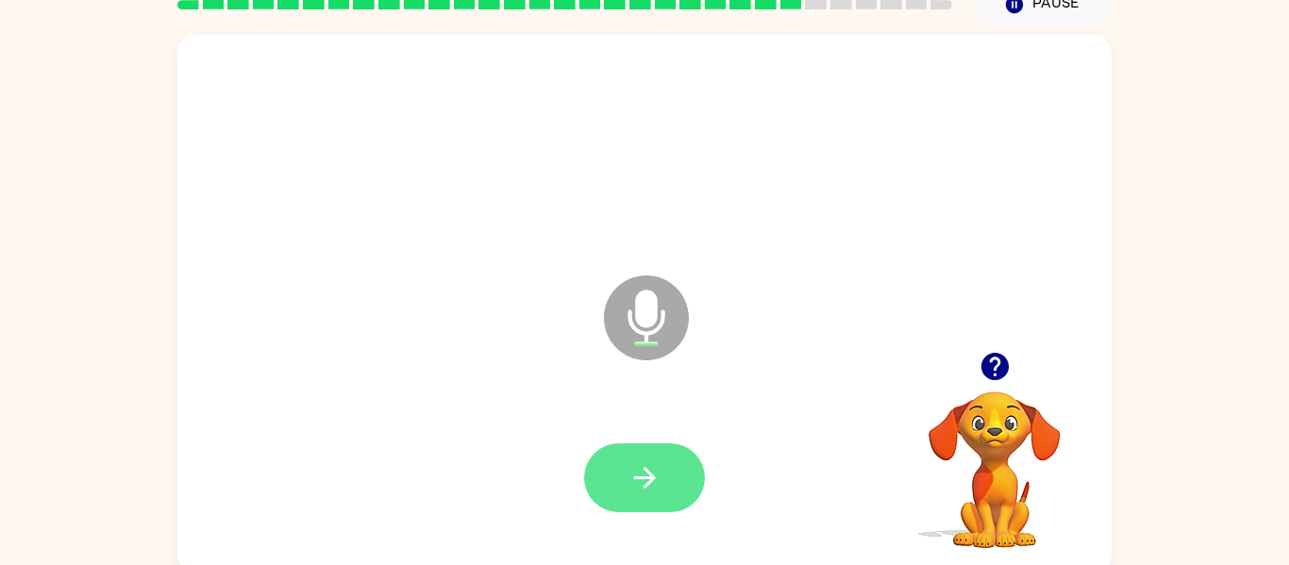
click at [665, 486] on button "button" at bounding box center [644, 478] width 121 height 69
click at [644, 482] on icon "button" at bounding box center [645, 478] width 33 height 33
click at [648, 453] on button "button" at bounding box center [644, 478] width 121 height 69
click at [661, 489] on icon "button" at bounding box center [645, 478] width 33 height 33
click at [668, 481] on button "button" at bounding box center [644, 478] width 121 height 69
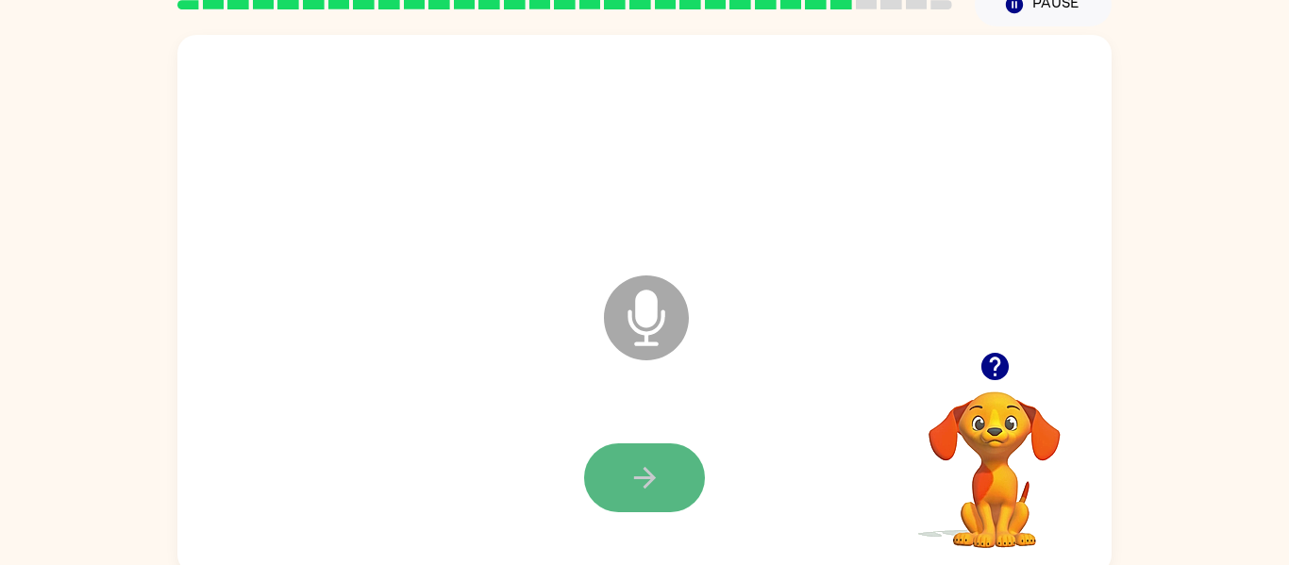
click at [670, 455] on button "button" at bounding box center [644, 478] width 121 height 69
click at [670, 468] on button "button" at bounding box center [644, 478] width 121 height 69
click at [672, 485] on button "button" at bounding box center [644, 478] width 121 height 69
click at [666, 486] on button "button" at bounding box center [644, 478] width 121 height 69
click at [668, 469] on button "button" at bounding box center [644, 478] width 121 height 69
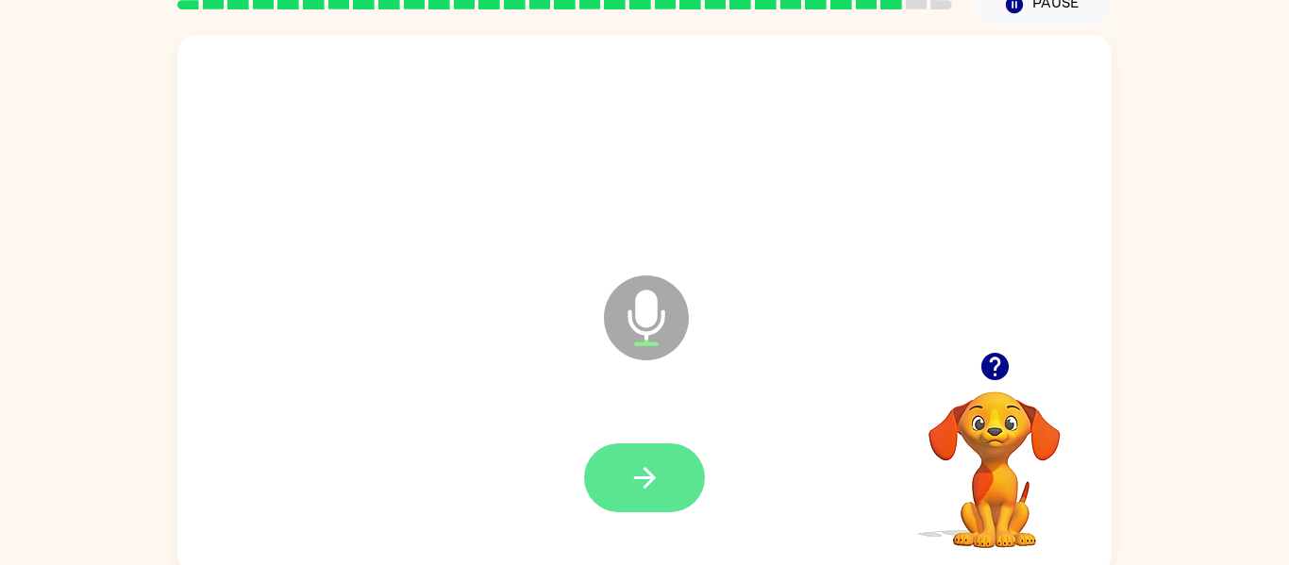
click at [654, 476] on icon "button" at bounding box center [645, 478] width 33 height 33
click at [666, 323] on icon at bounding box center [646, 318] width 85 height 85
click at [674, 483] on button "button" at bounding box center [644, 478] width 121 height 69
click at [656, 479] on icon "button" at bounding box center [645, 478] width 33 height 33
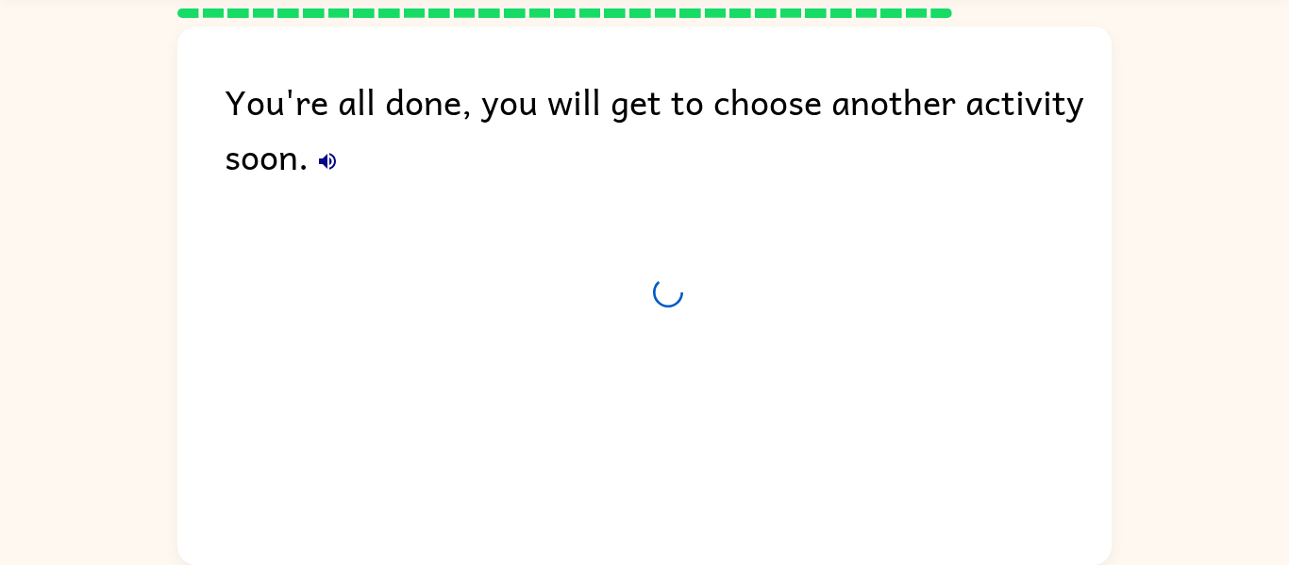
scroll to position [64, 0]
